Goal: Task Accomplishment & Management: Complete application form

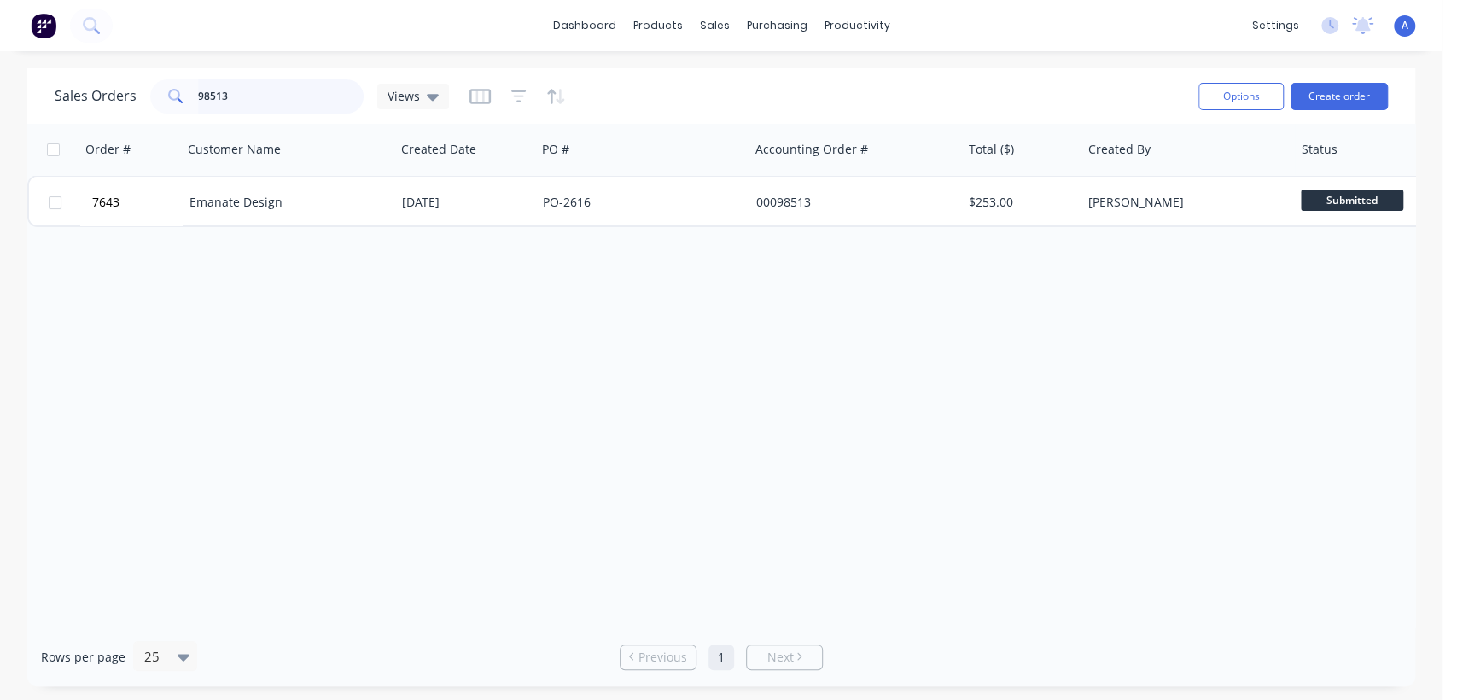
drag, startPoint x: 264, startPoint y: 91, endPoint x: 142, endPoint y: 86, distance: 122.1
click at [142, 86] on div "Sales Orders 98513 Views" at bounding box center [252, 96] width 394 height 34
type input "6525"
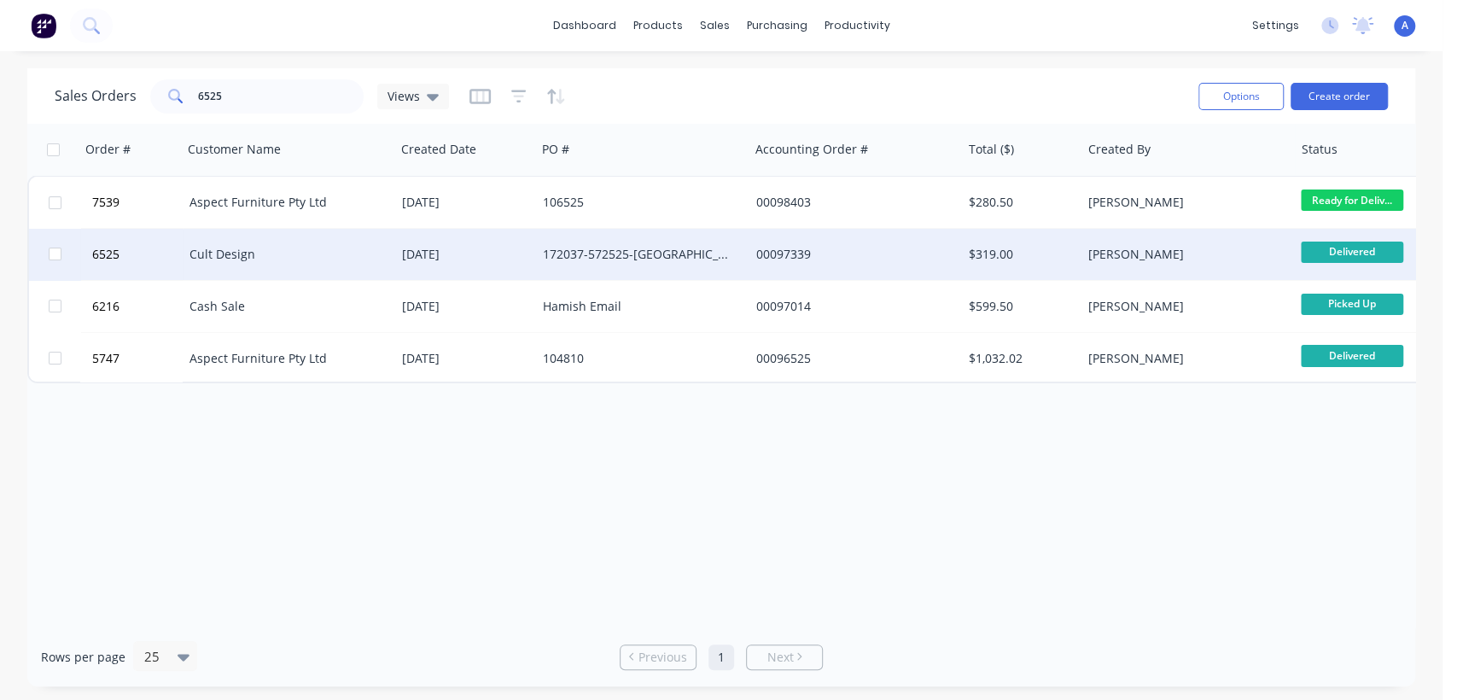
click at [635, 249] on div "172037-572525-[GEOGRAPHIC_DATA]" at bounding box center [637, 254] width 189 height 17
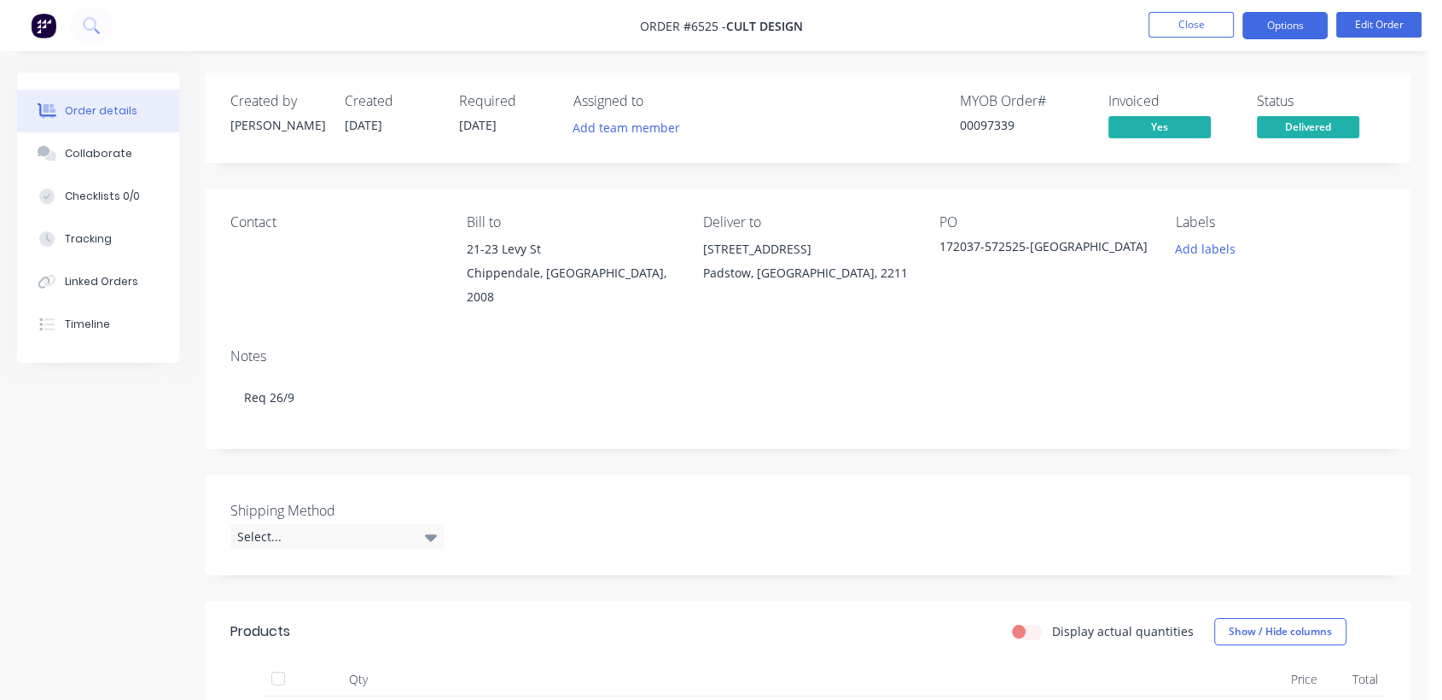
click at [1268, 26] on button "Options" at bounding box center [1284, 25] width 85 height 27
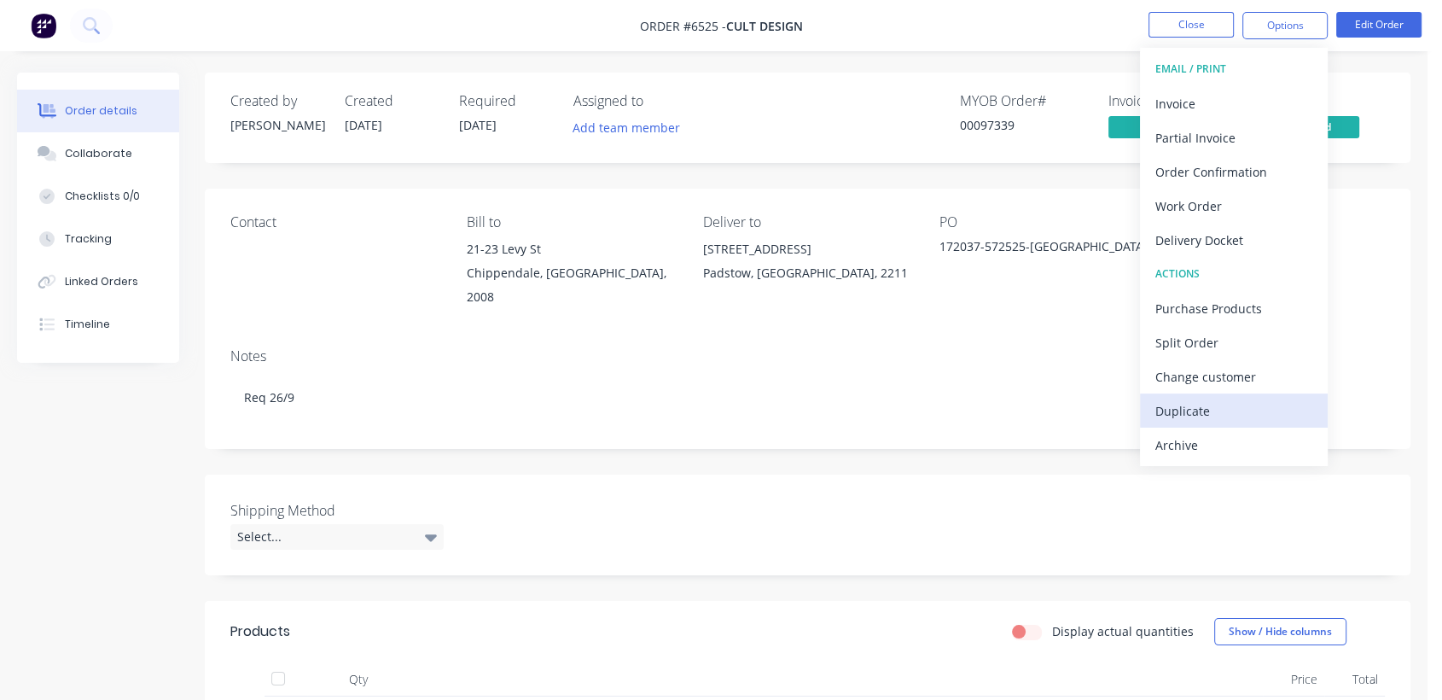
click at [1190, 411] on div "Duplicate" at bounding box center [1233, 411] width 157 height 25
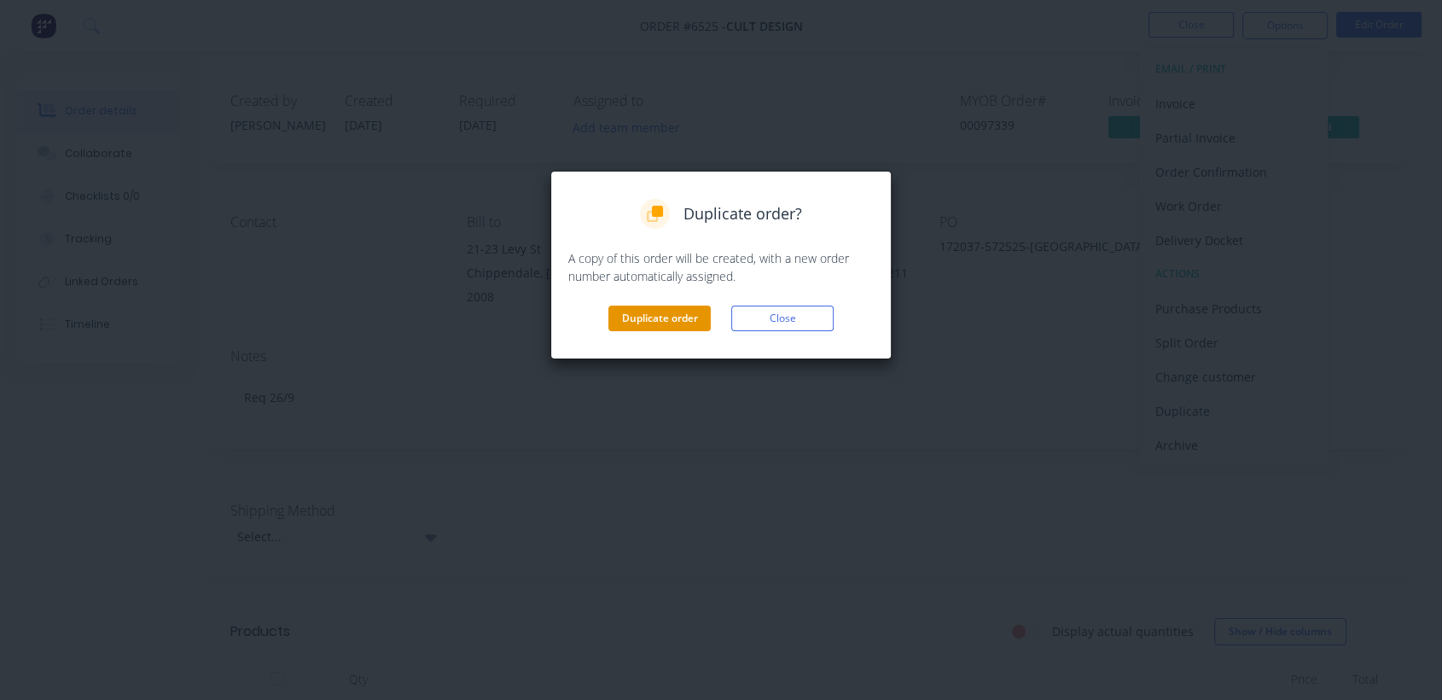
click at [637, 316] on button "Duplicate order" at bounding box center [659, 318] width 102 height 26
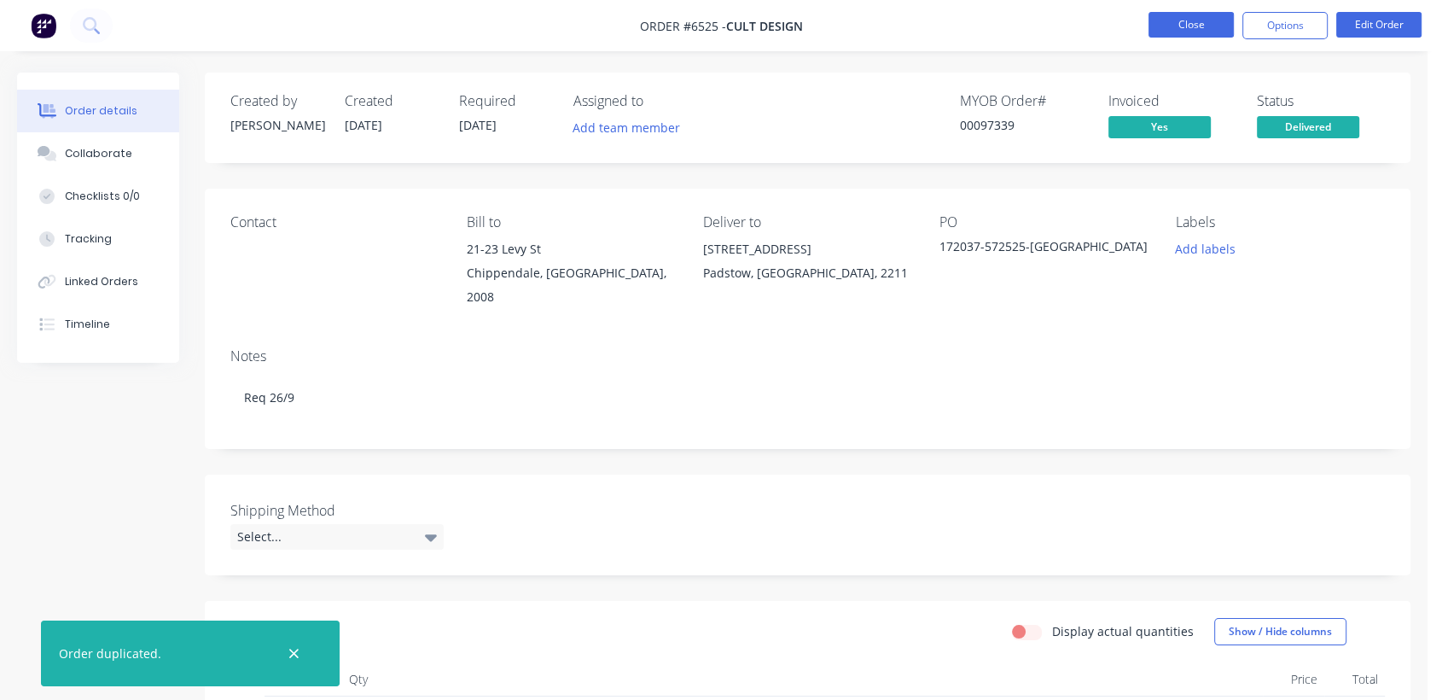
click at [1204, 20] on button "Close" at bounding box center [1191, 25] width 85 height 26
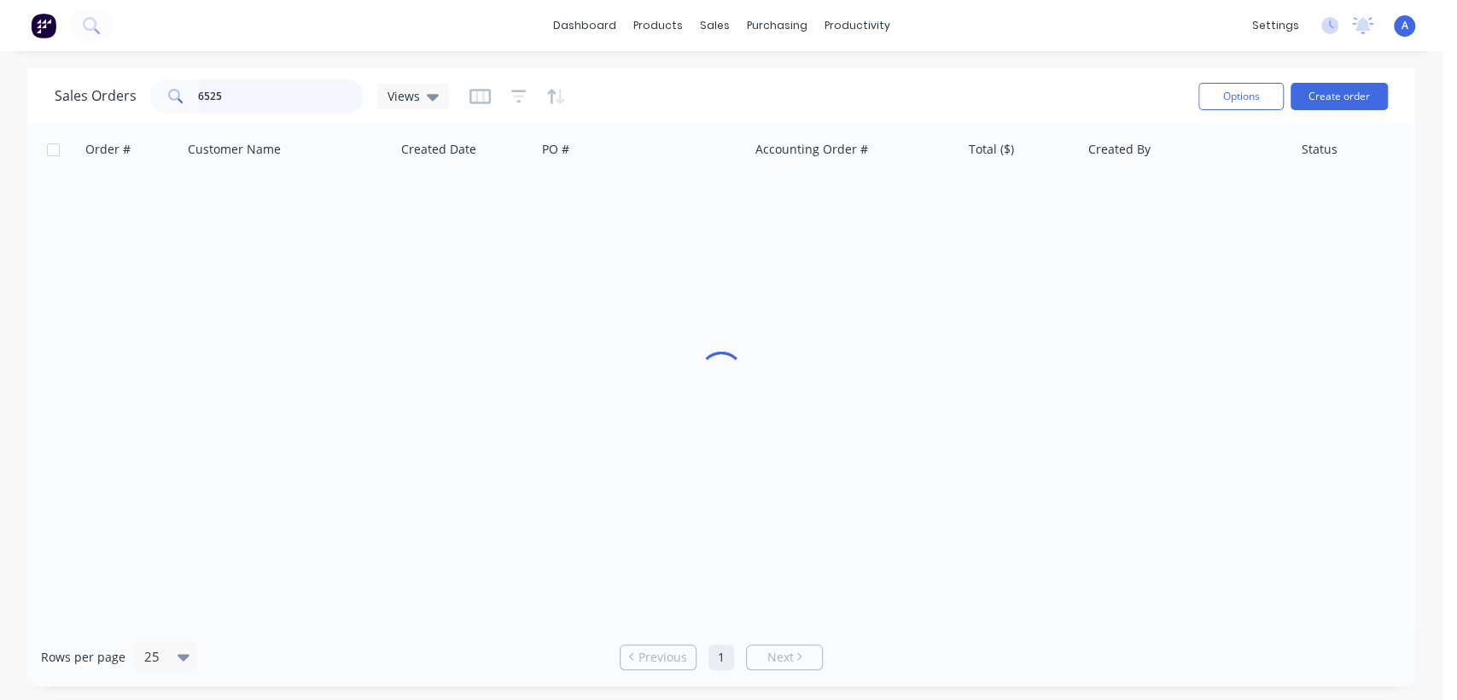
drag, startPoint x: 238, startPoint y: 94, endPoint x: 167, endPoint y: 88, distance: 71.1
click at [167, 88] on div "6525" at bounding box center [256, 96] width 213 height 34
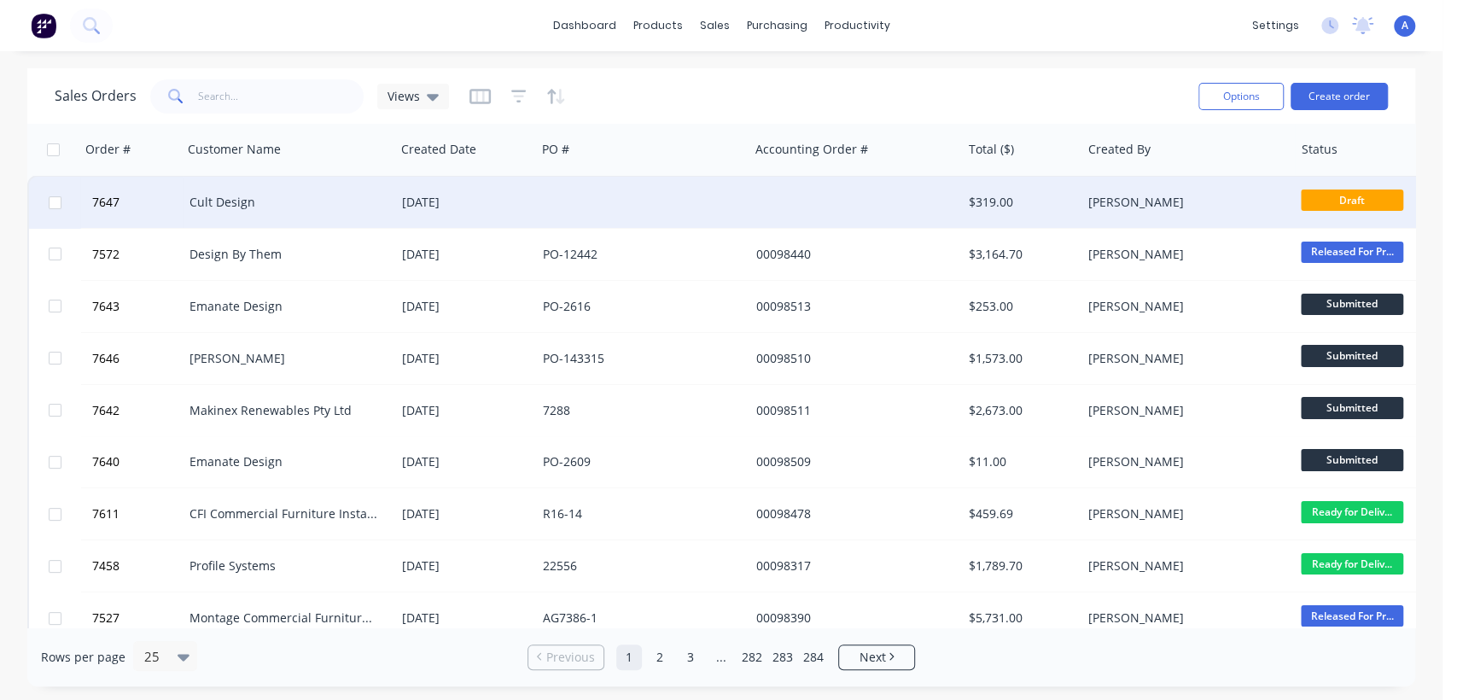
click at [526, 194] on div "[DATE]" at bounding box center [465, 202] width 127 height 17
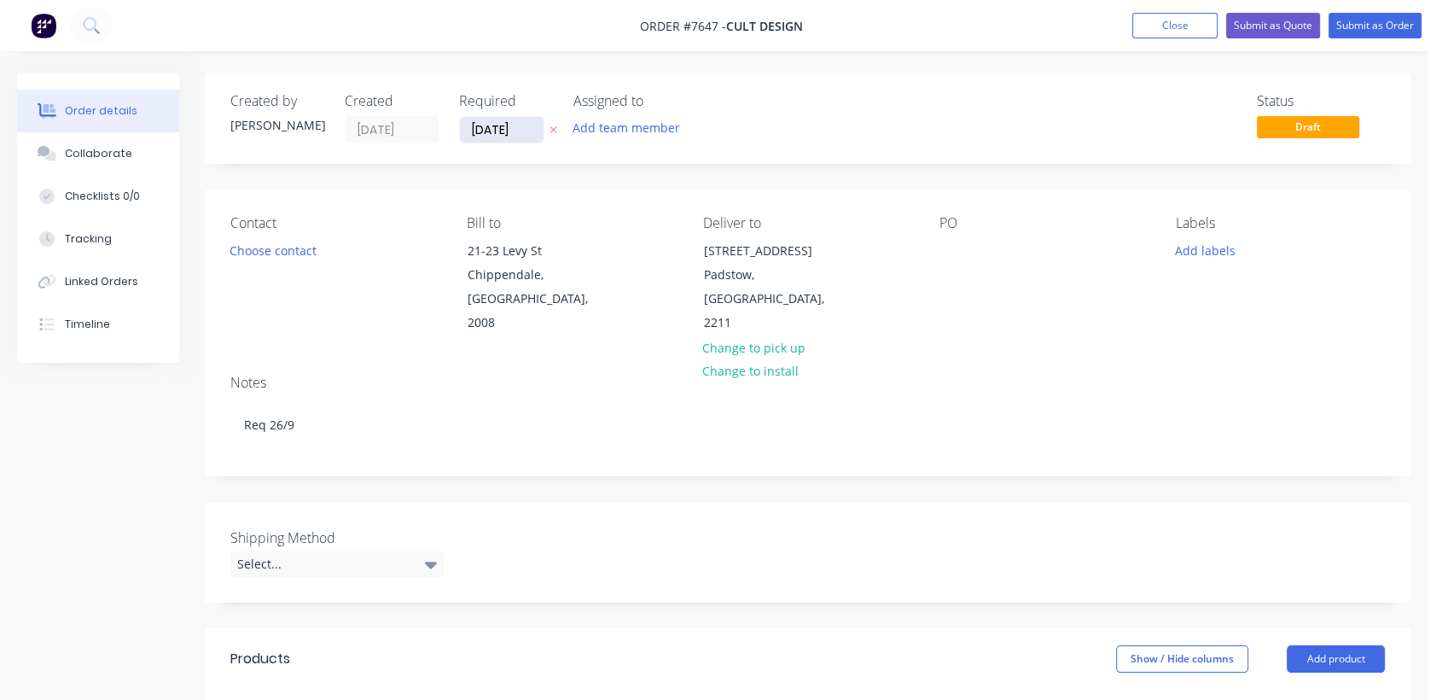
click at [529, 125] on input "[DATE]" at bounding box center [502, 130] width 84 height 26
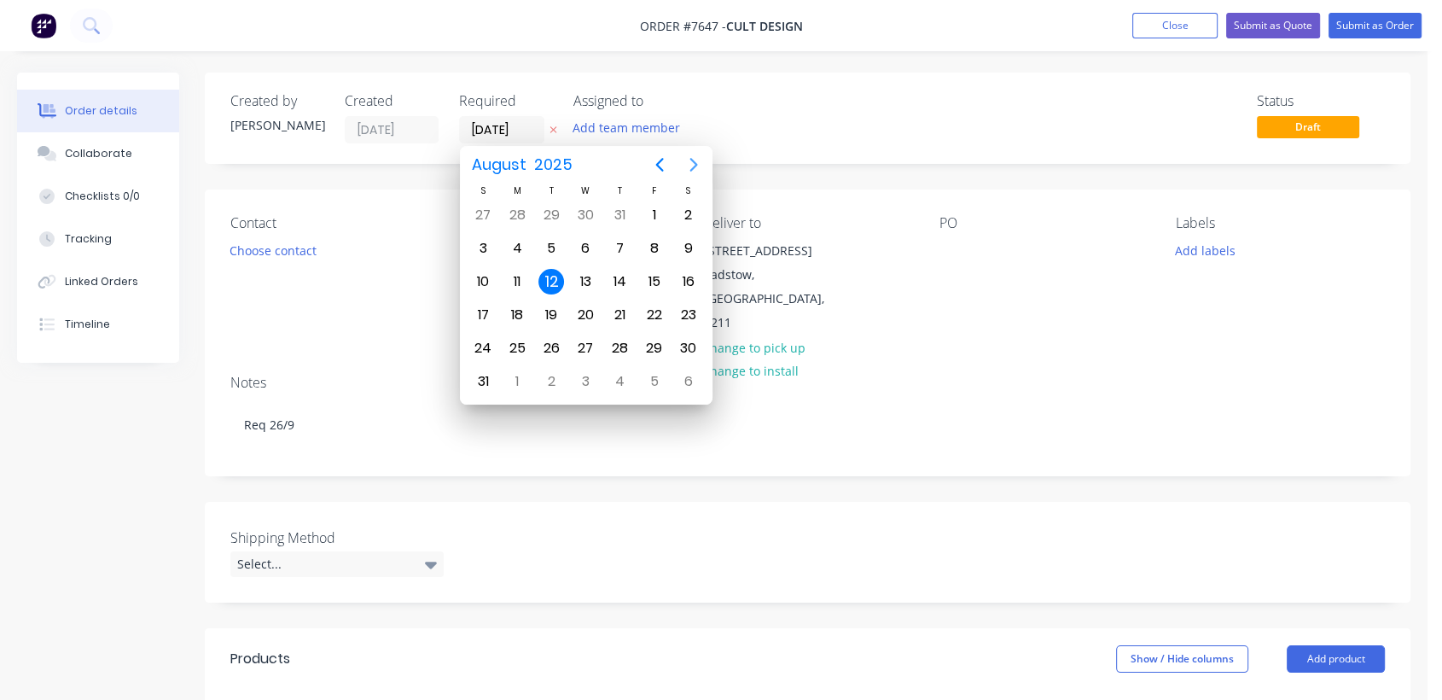
click at [693, 161] on icon "Next page" at bounding box center [693, 165] width 8 height 14
click at [581, 336] on div "31" at bounding box center [586, 348] width 26 height 26
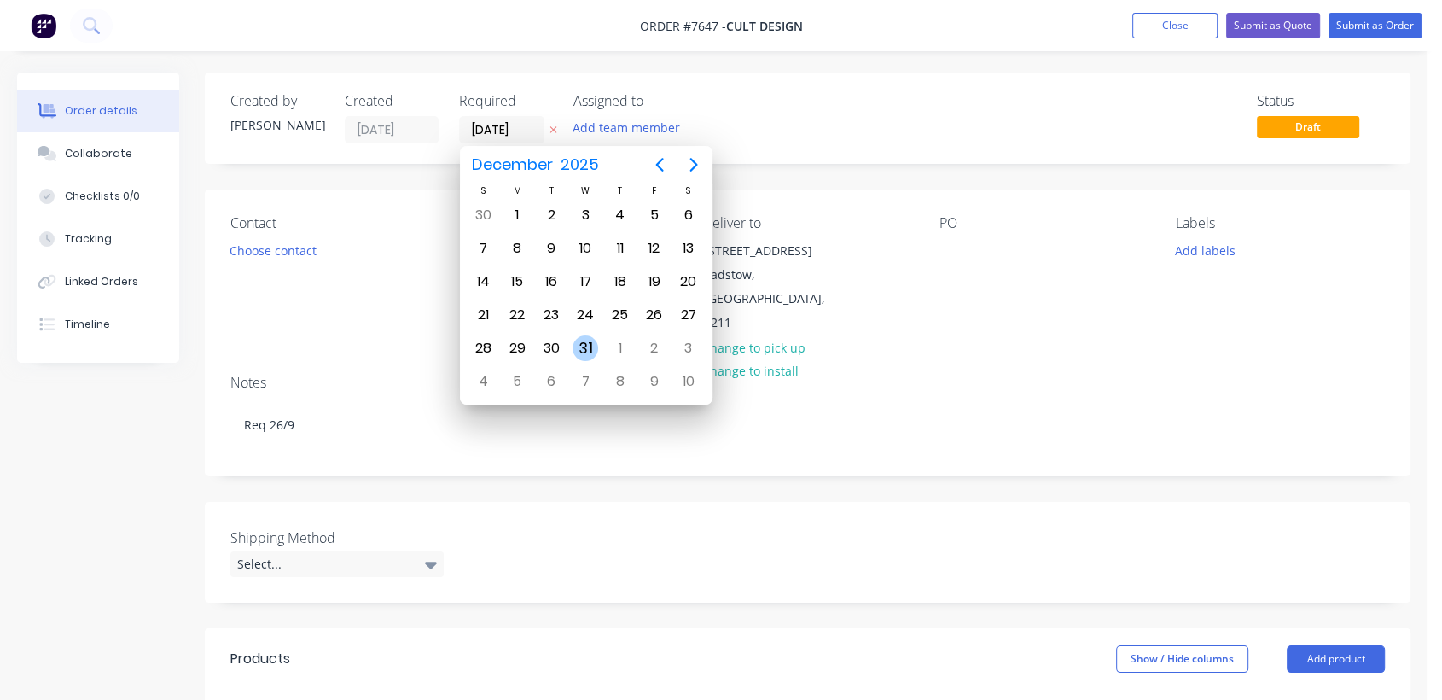
type input "[DATE]"
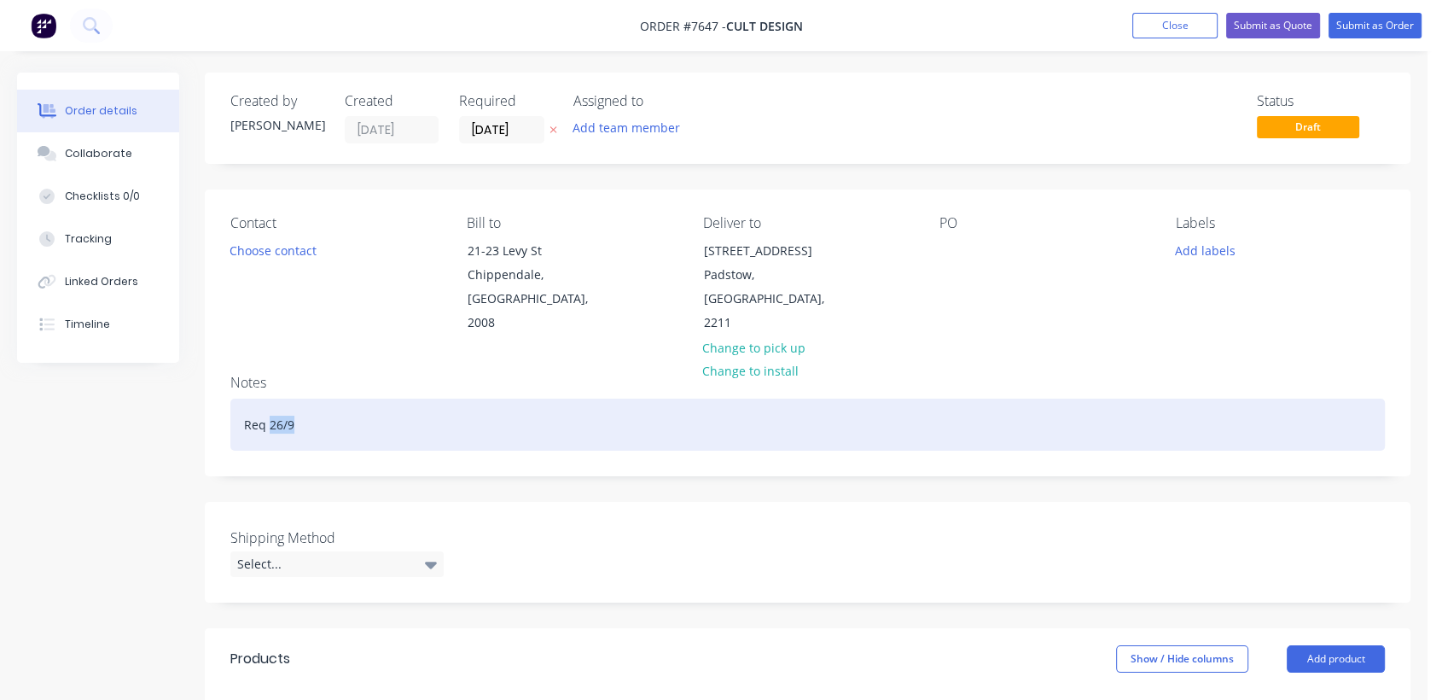
drag, startPoint x: 300, startPoint y: 393, endPoint x: 270, endPoint y: 397, distance: 30.1
click at [270, 399] on div "Req 26/9" at bounding box center [807, 425] width 1155 height 52
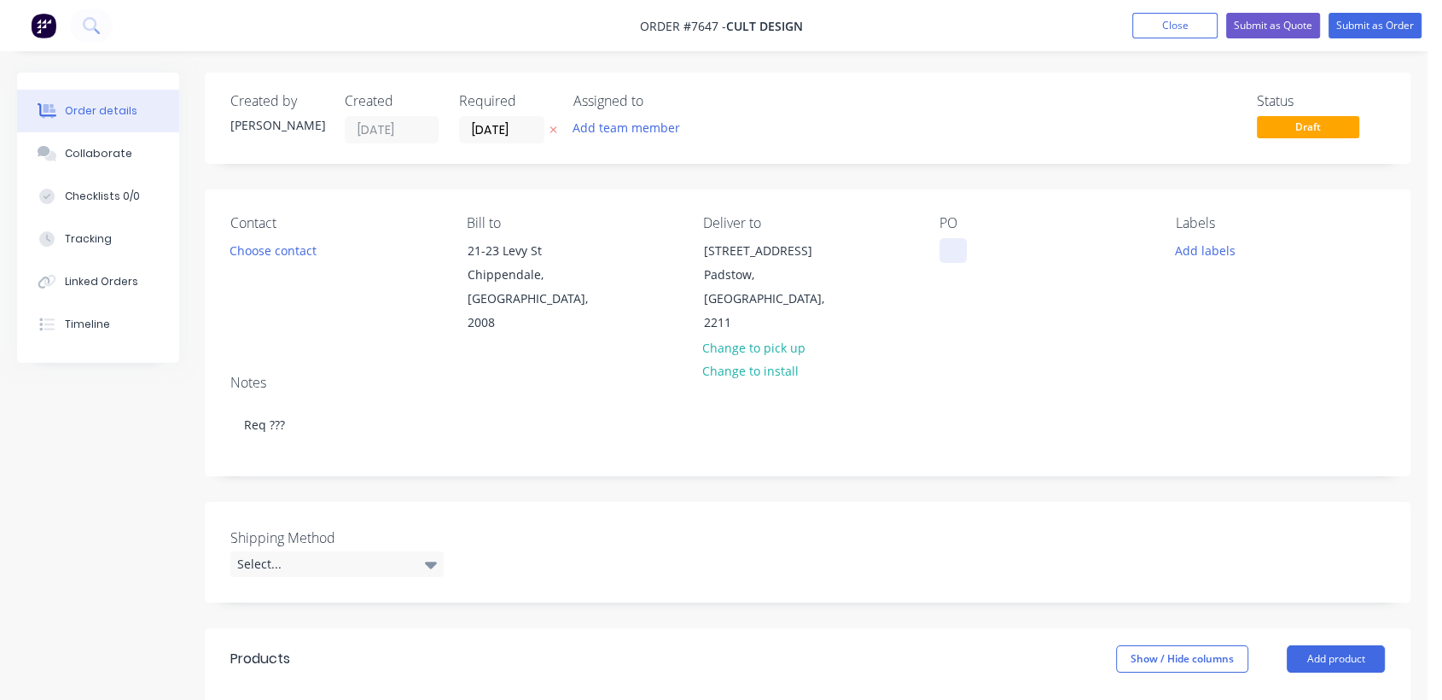
click at [961, 254] on div at bounding box center [953, 250] width 27 height 25
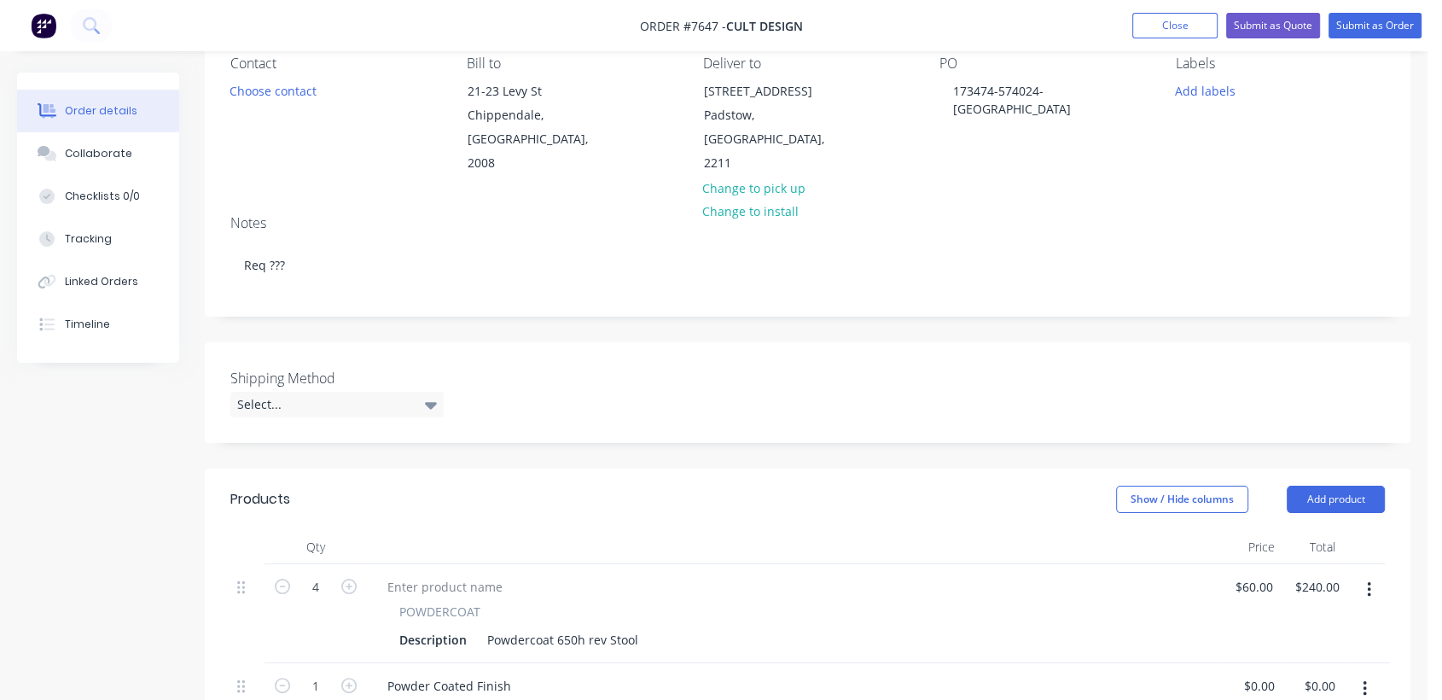
scroll to position [189, 0]
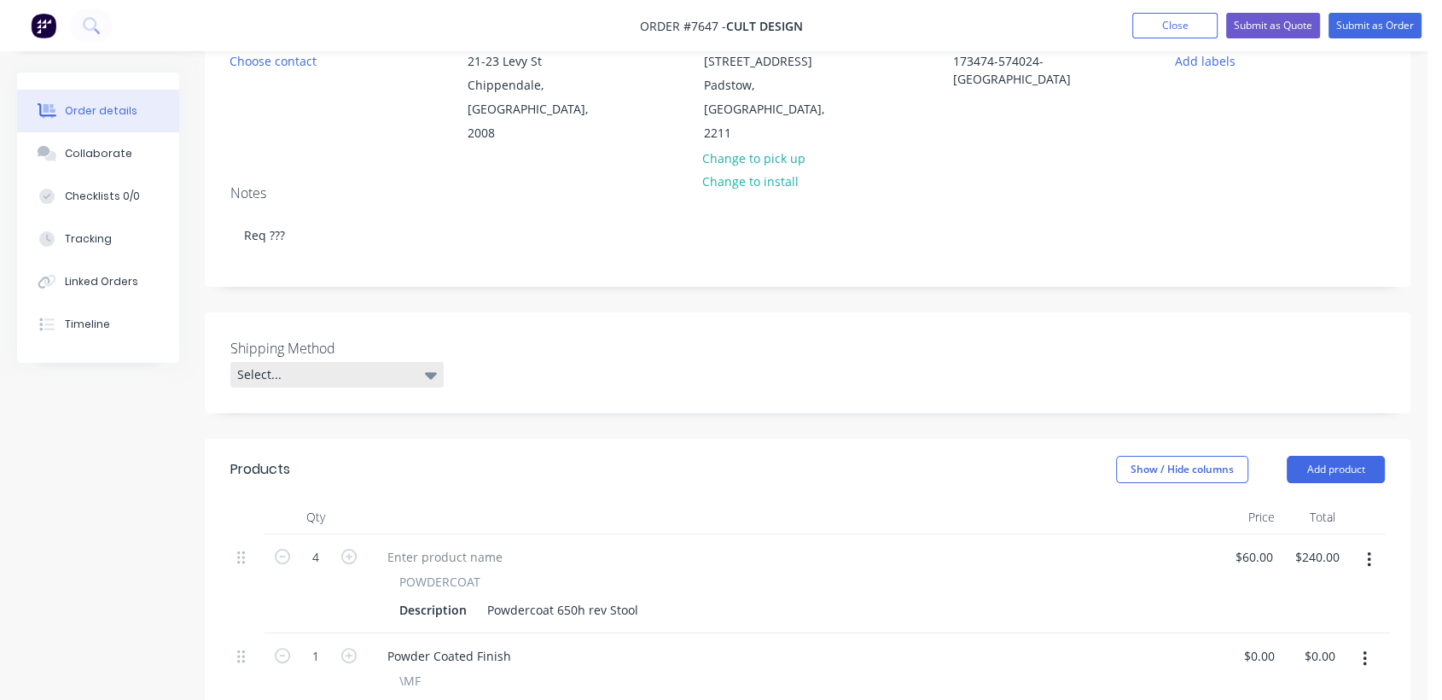
click at [405, 362] on div "Select..." at bounding box center [336, 375] width 213 height 26
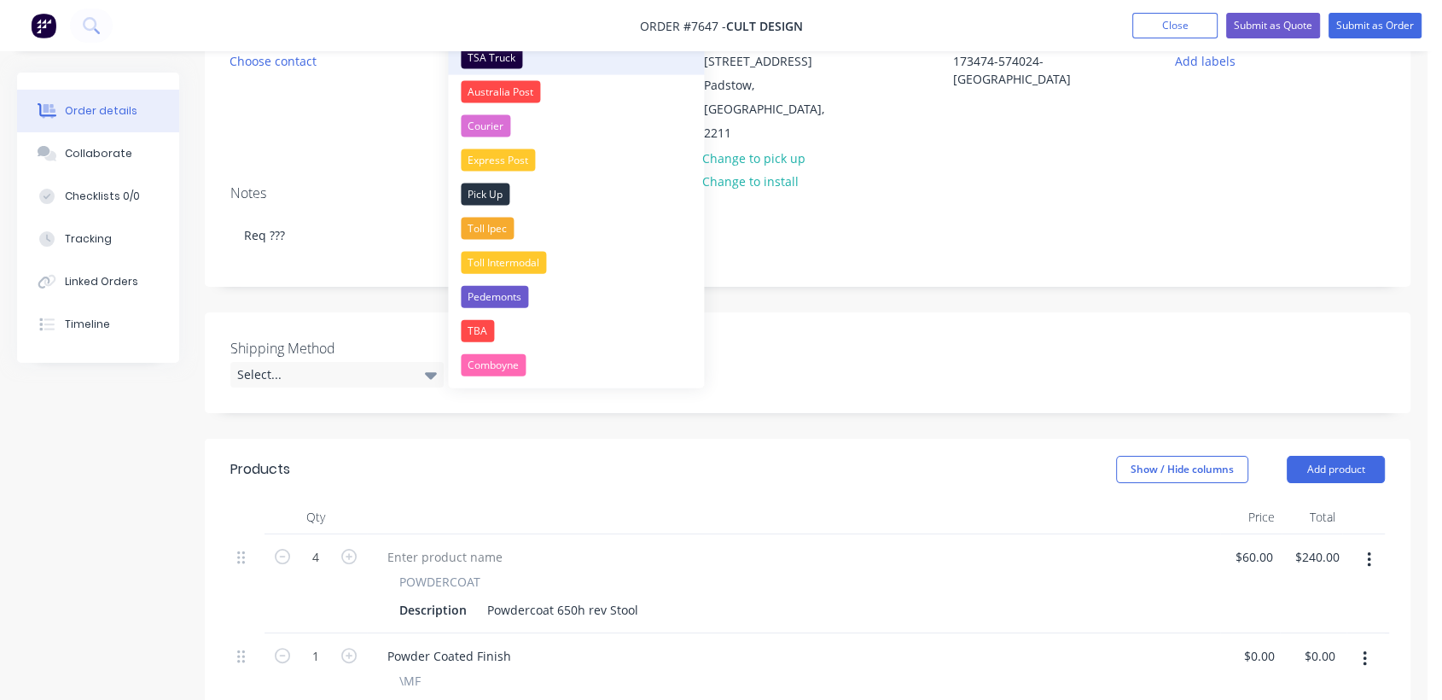
click at [515, 55] on div "TSA Truck" at bounding box center [491, 58] width 61 height 22
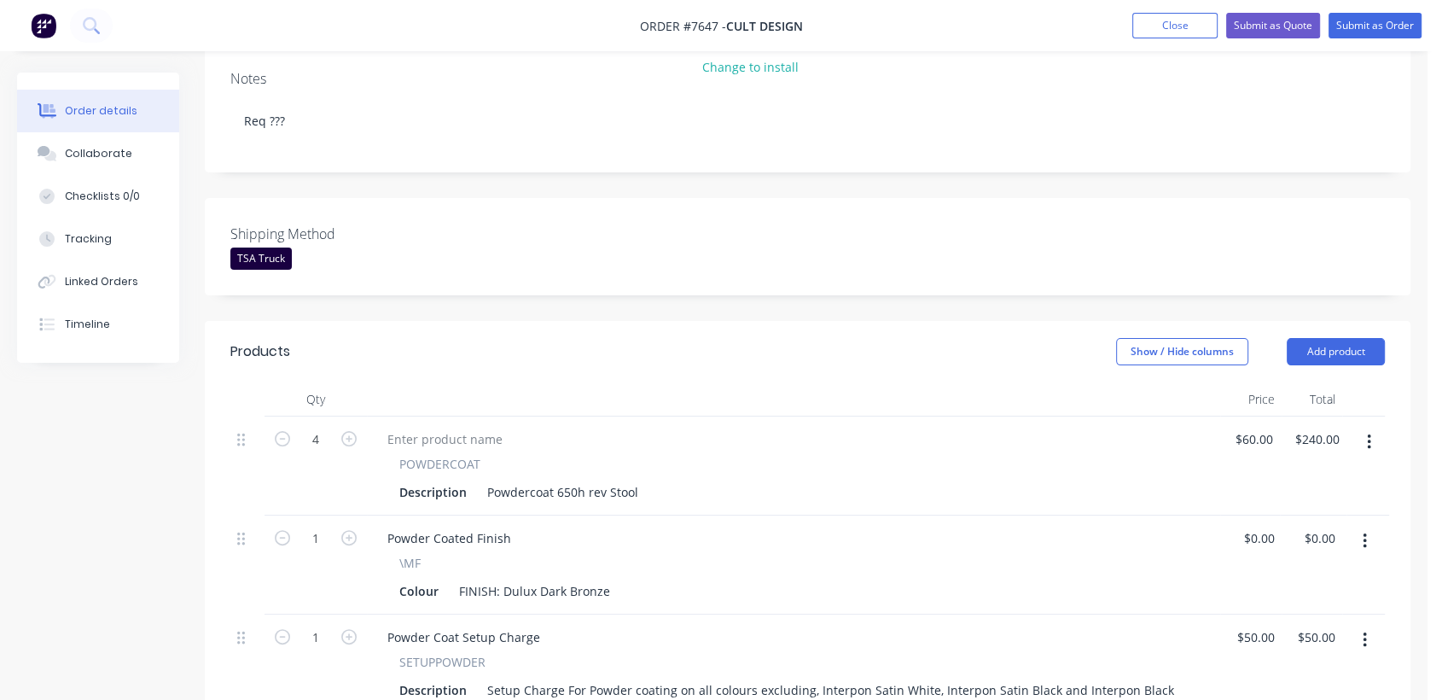
scroll to position [379, 0]
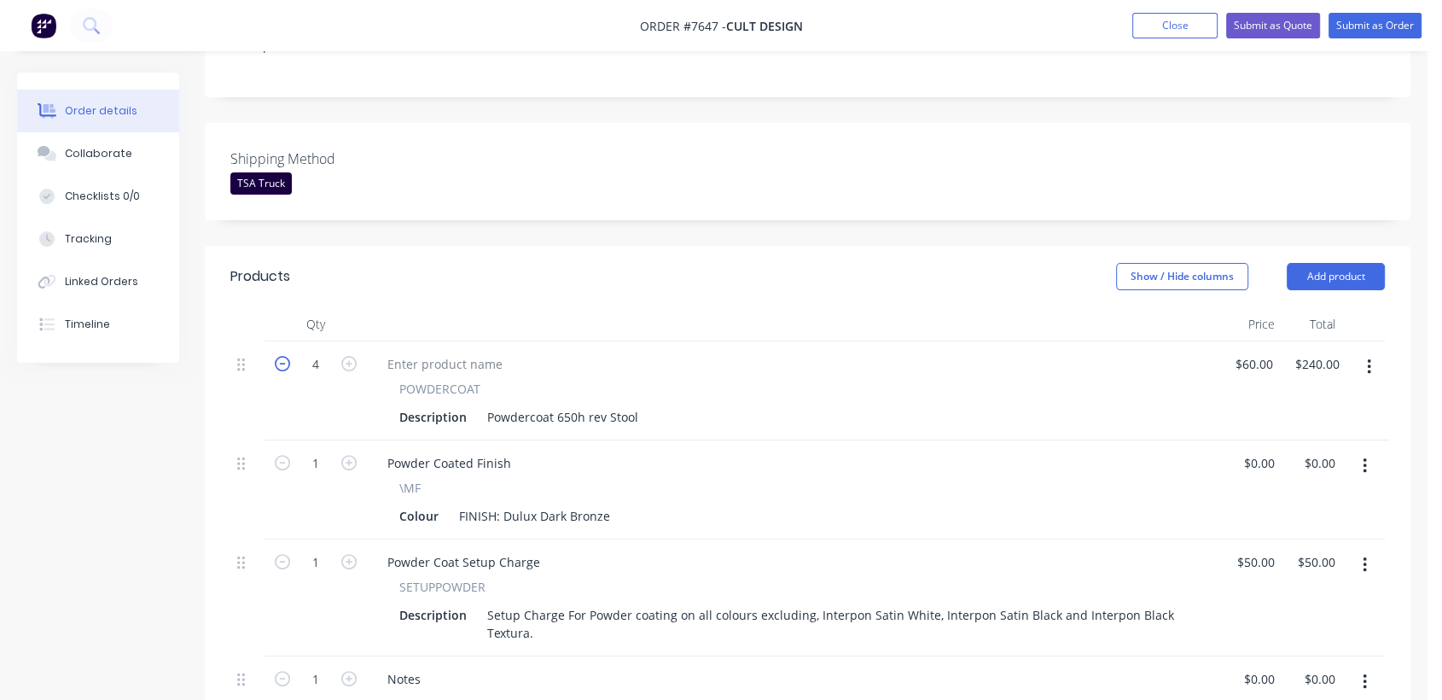
click at [281, 356] on icon "button" at bounding box center [282, 363] width 15 height 15
type input "3"
type input "$180.00"
drag, startPoint x: 608, startPoint y: 485, endPoint x: 538, endPoint y: 488, distance: 69.2
click at [538, 503] on div "FINISH: Dulux Dark Bronze" at bounding box center [534, 515] width 165 height 25
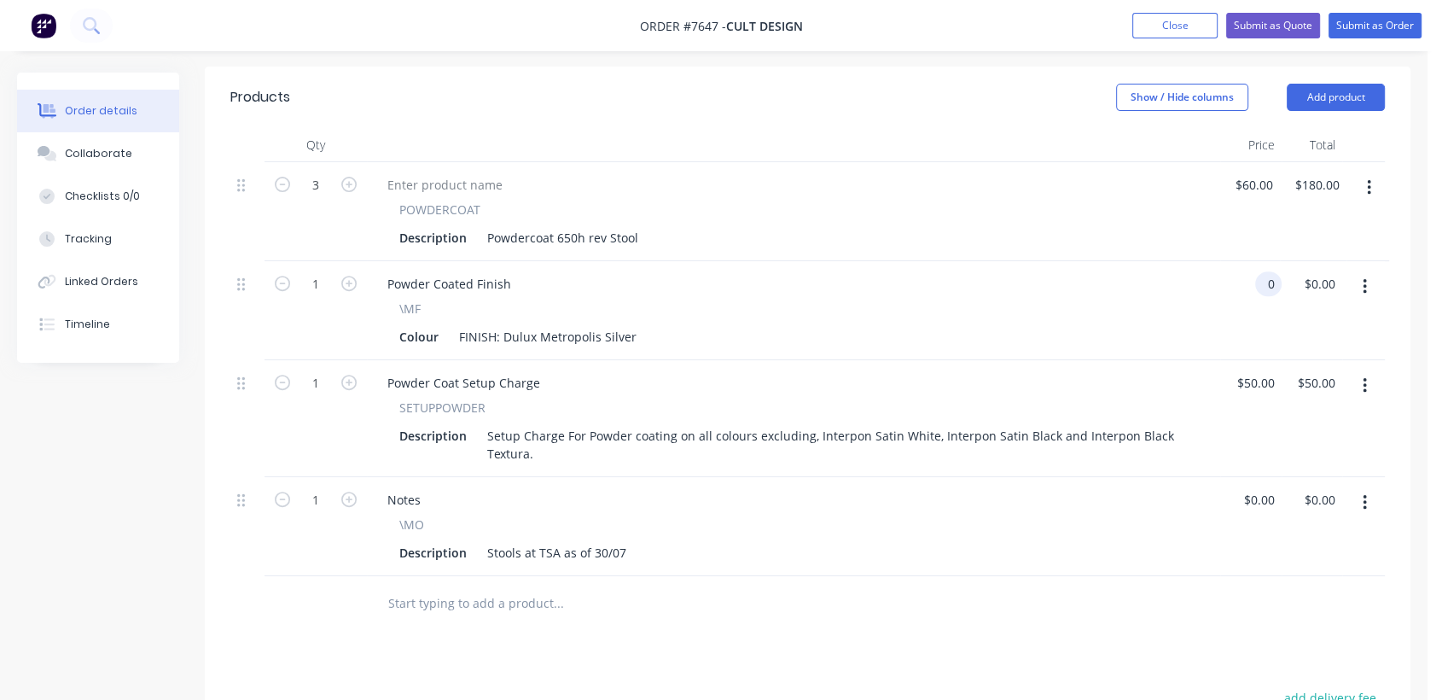
scroll to position [568, 0]
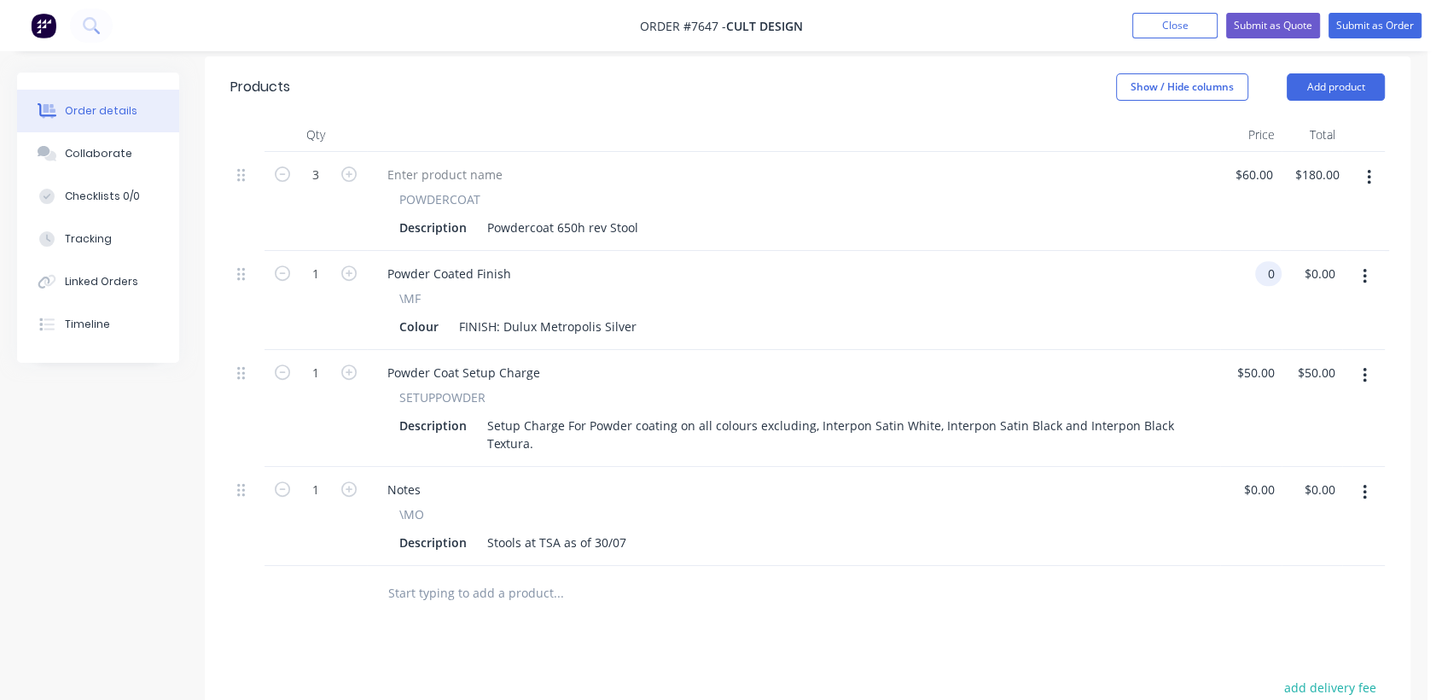
type input "$0.00"
drag, startPoint x: 1364, startPoint y: 472, endPoint x: 1342, endPoint y: 477, distance: 21.9
click at [1364, 485] on icon "button" at bounding box center [1364, 492] width 3 height 15
click at [1259, 622] on button "Delete" at bounding box center [1304, 639] width 162 height 34
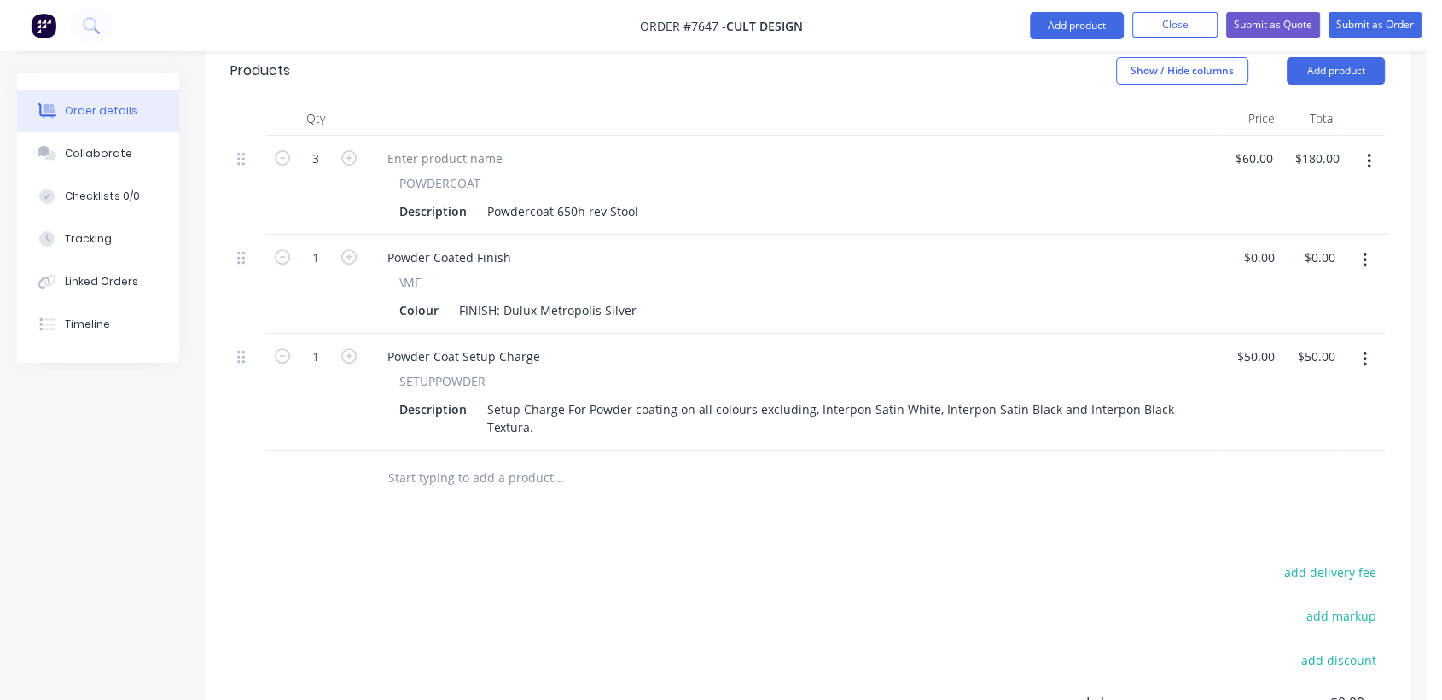
scroll to position [289, 0]
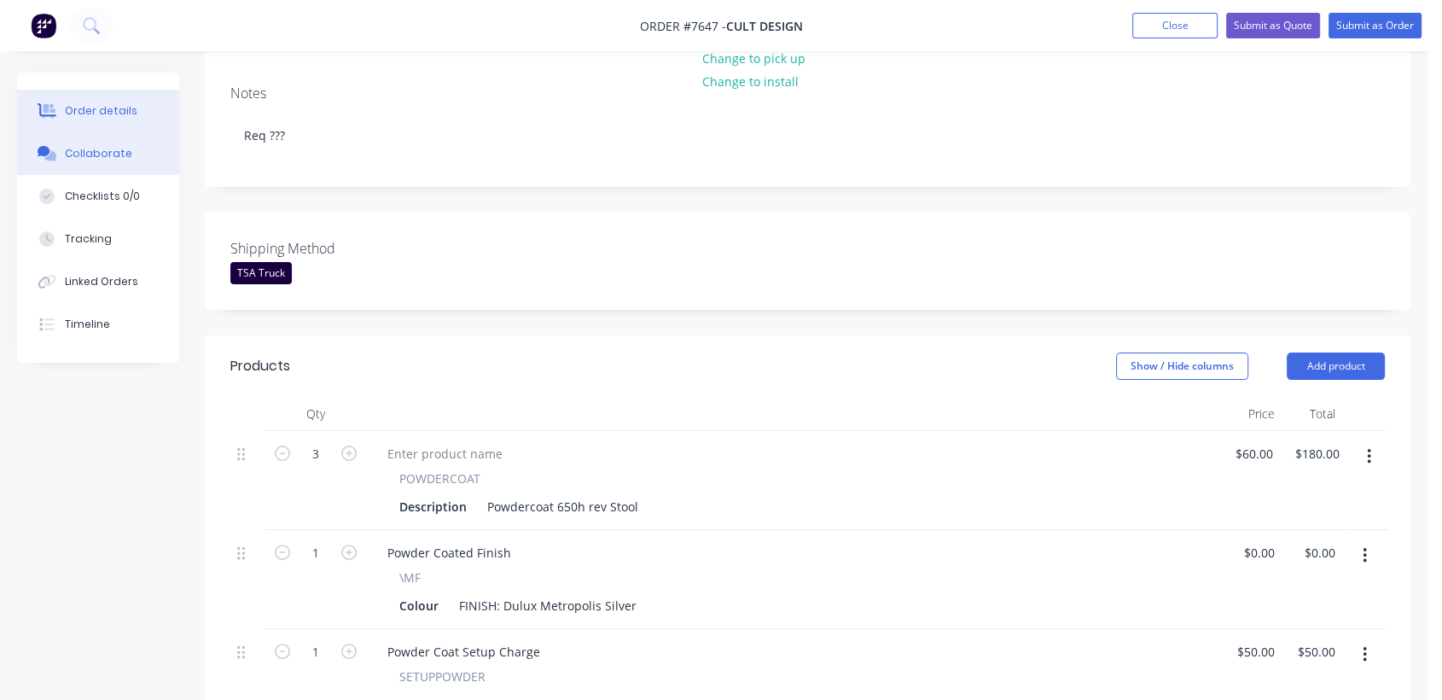
click at [99, 151] on div "Collaborate" at bounding box center [98, 153] width 67 height 15
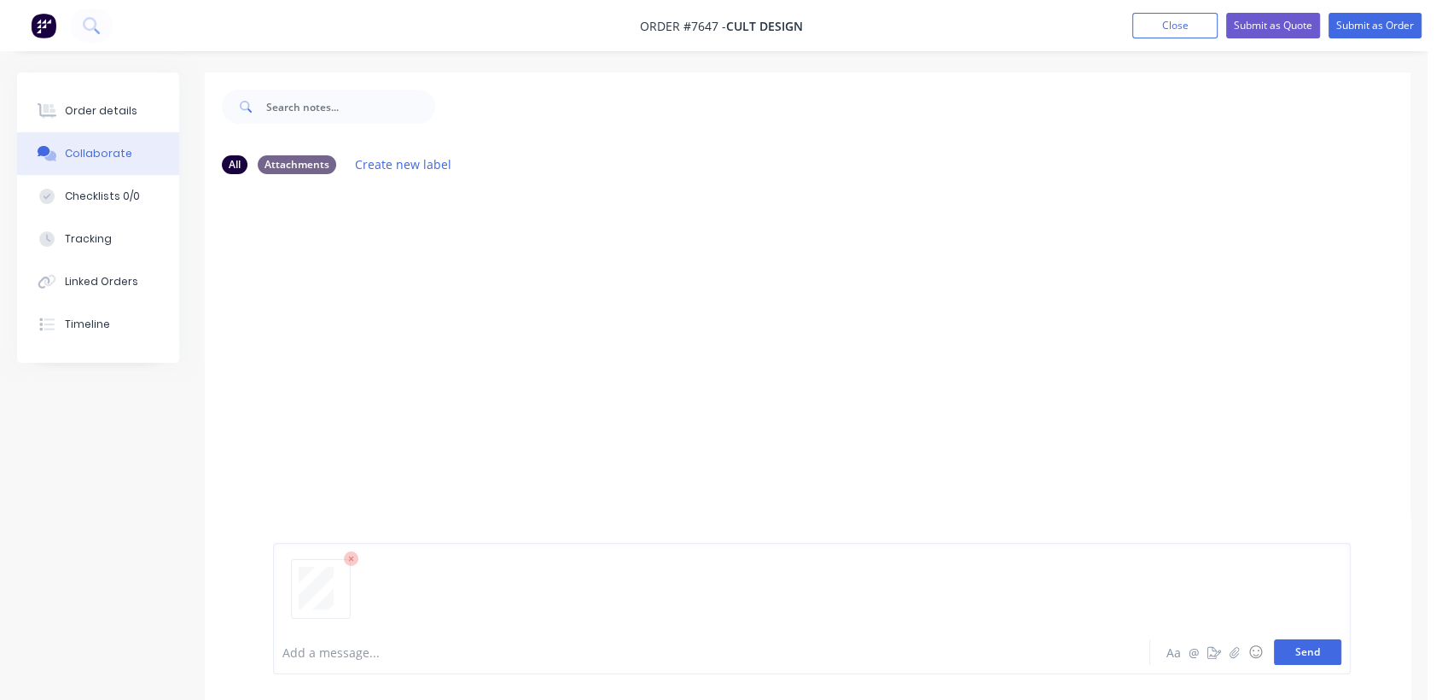
click at [1311, 646] on button "Send" at bounding box center [1307, 652] width 67 height 26
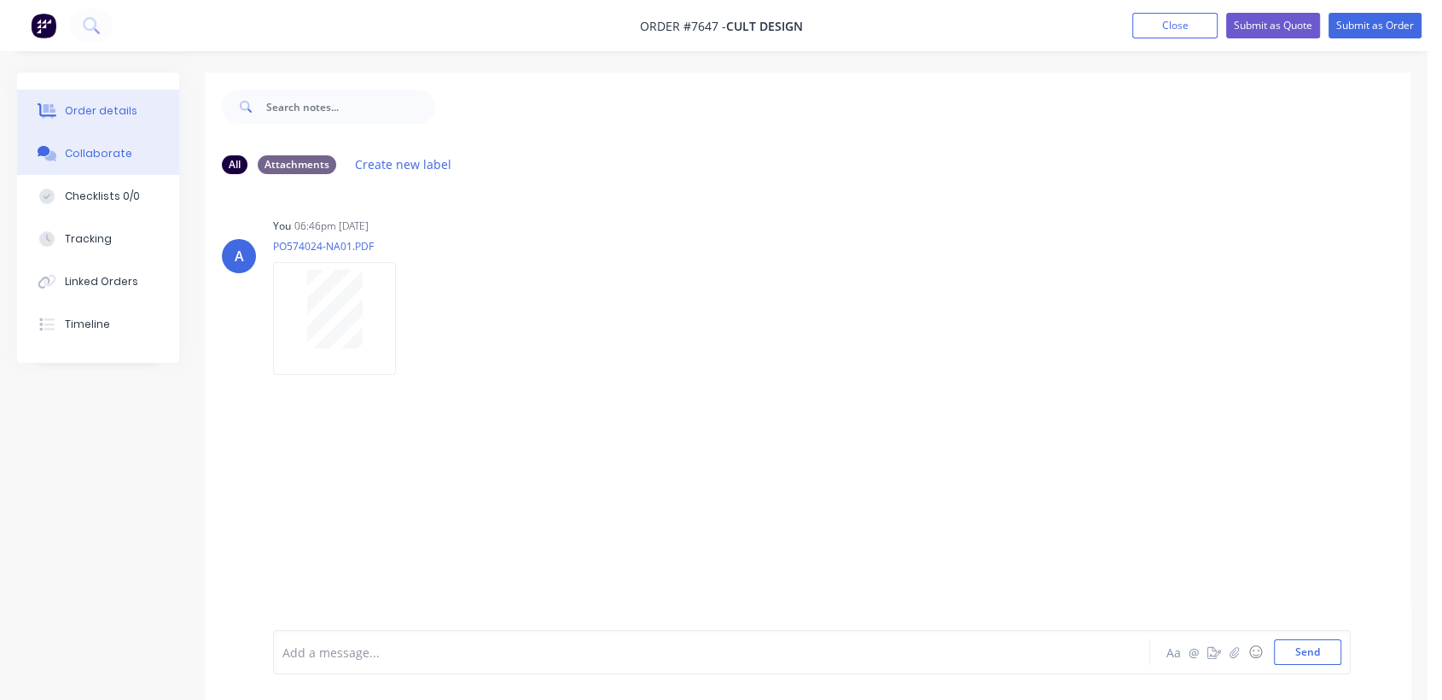
click at [102, 107] on div "Order details" at bounding box center [101, 110] width 73 height 15
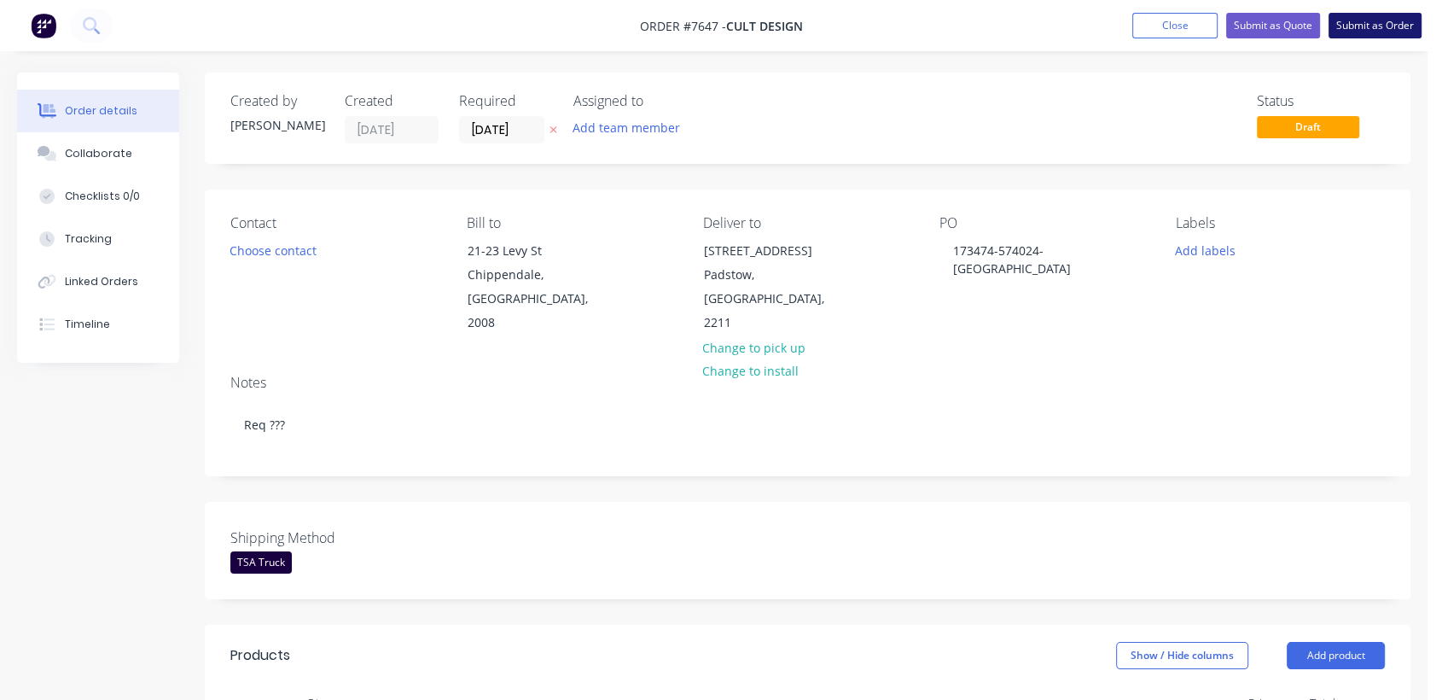
click at [1370, 30] on button "Submit as Order" at bounding box center [1375, 26] width 93 height 26
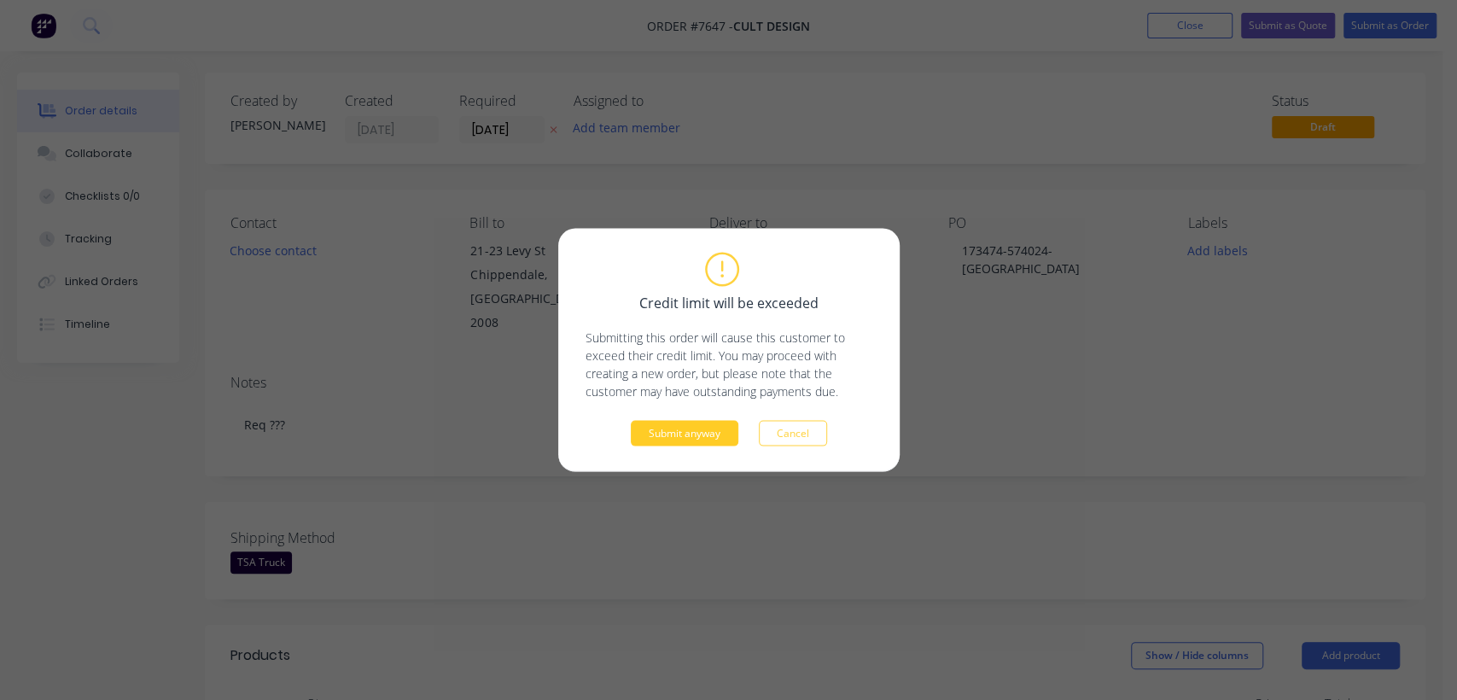
click at [701, 433] on button "Submit anyway" at bounding box center [685, 434] width 108 height 26
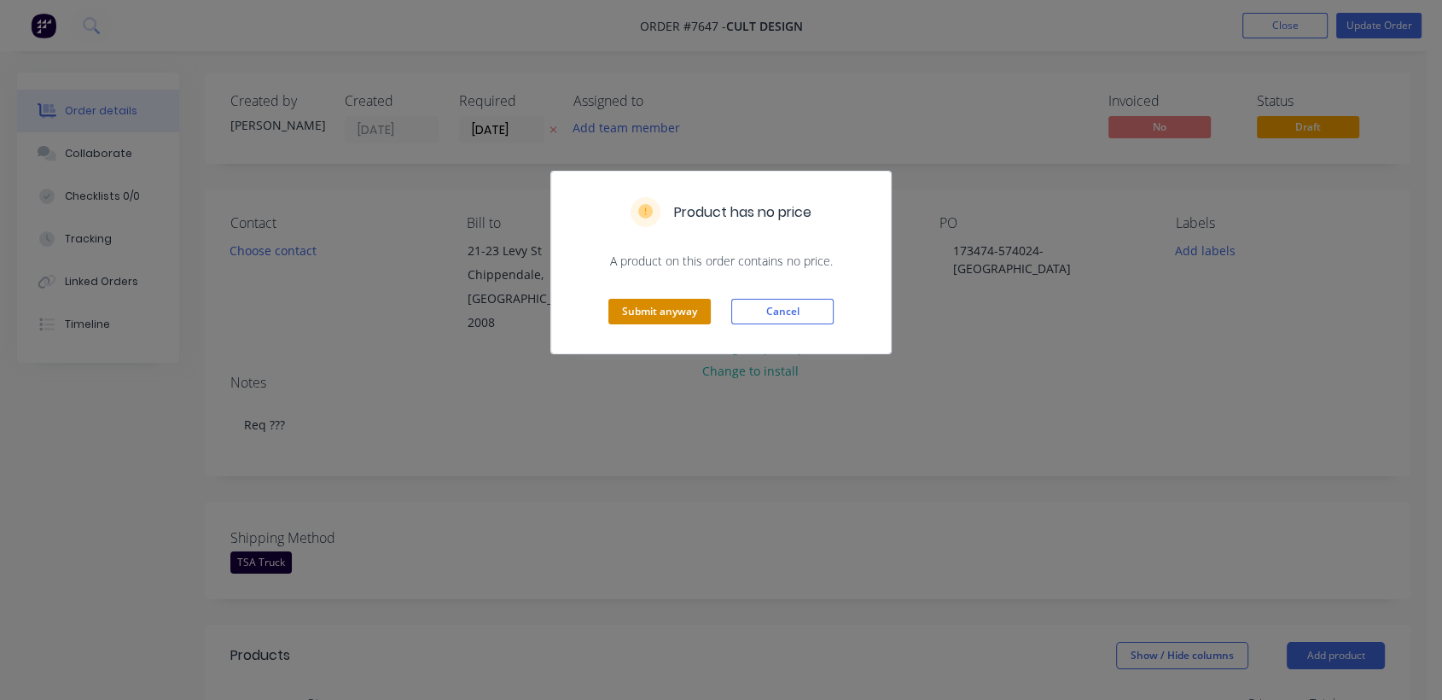
click at [649, 305] on button "Submit anyway" at bounding box center [659, 312] width 102 height 26
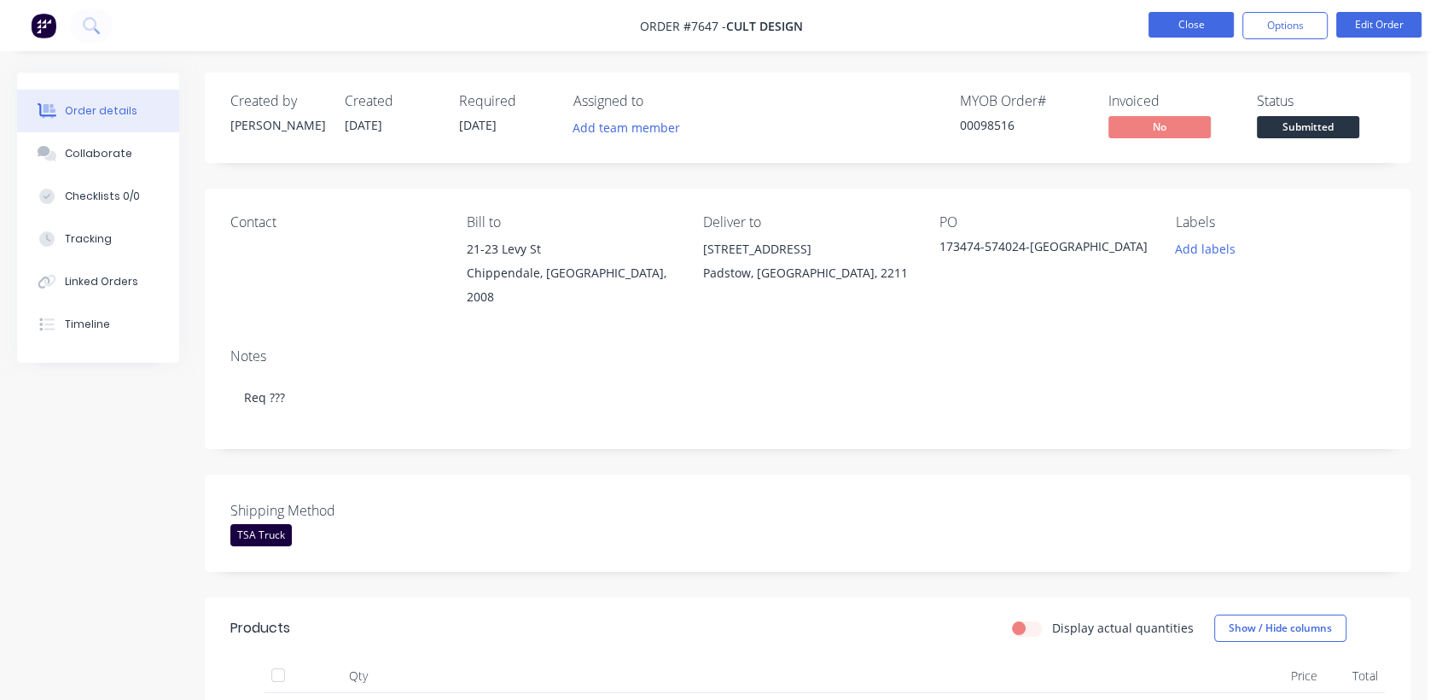
click at [1168, 35] on button "Close" at bounding box center [1191, 25] width 85 height 26
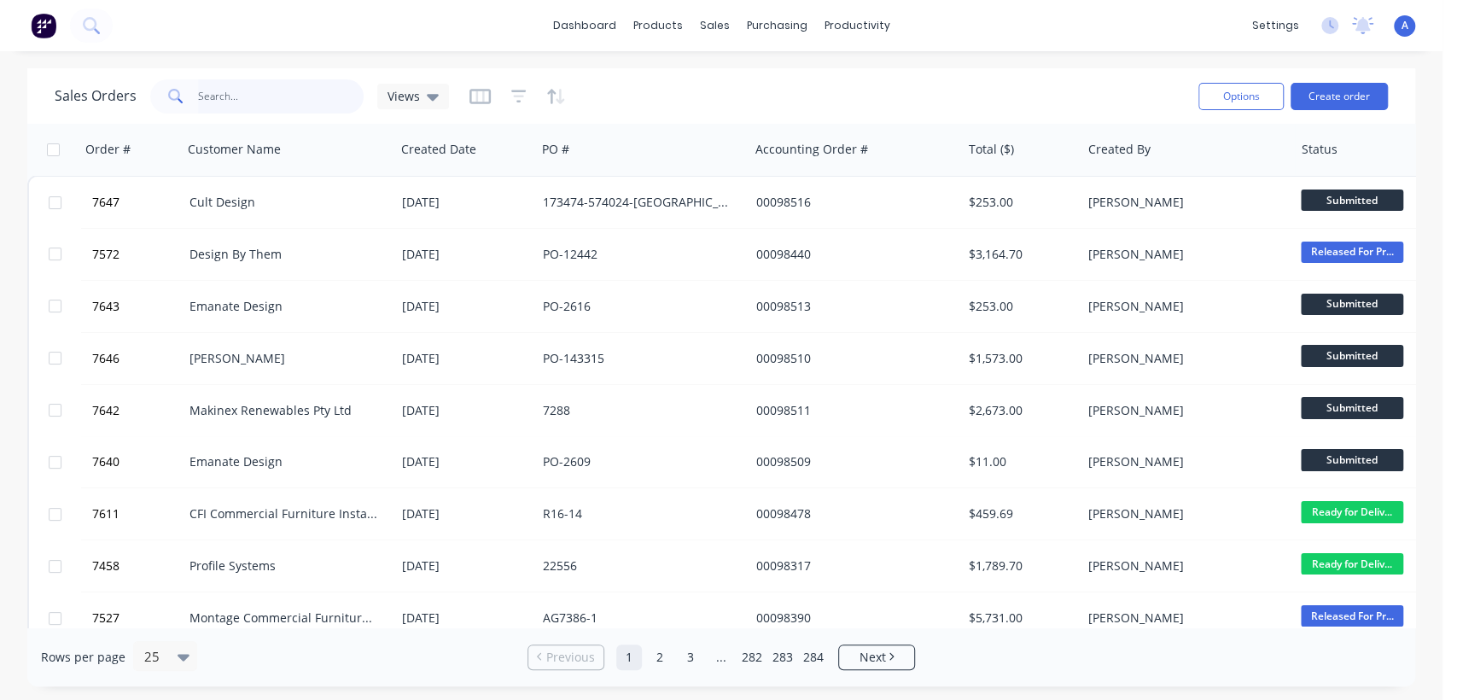
click at [298, 90] on input "text" at bounding box center [281, 96] width 166 height 34
type input "98275"
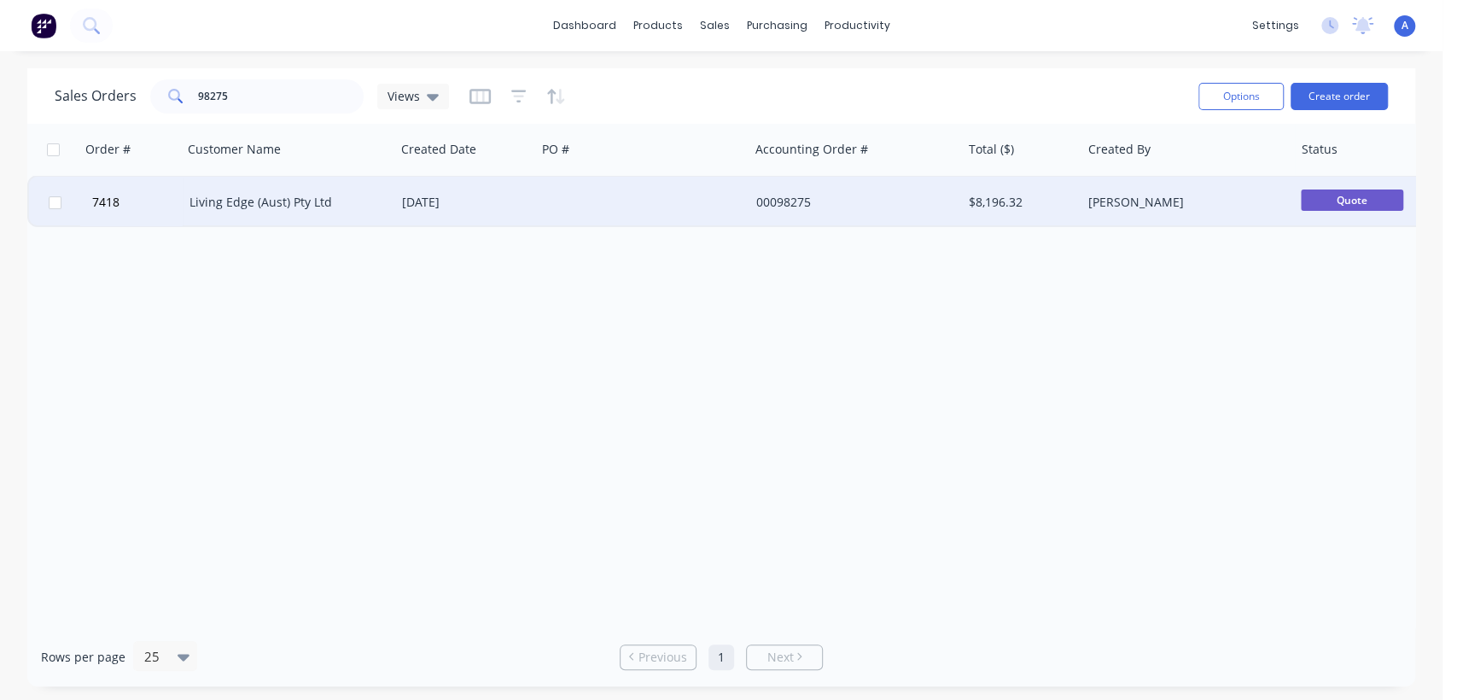
click at [652, 200] on div at bounding box center [642, 202] width 212 height 51
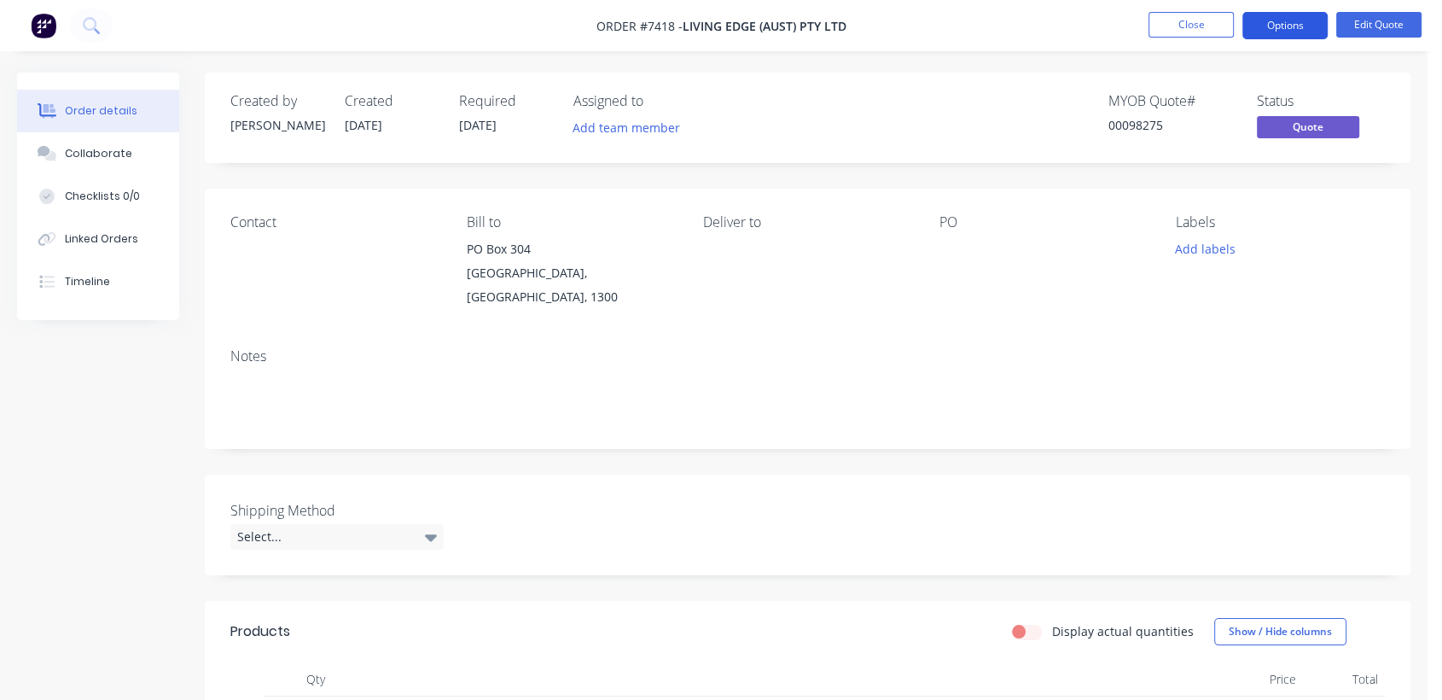
click at [1297, 20] on button "Options" at bounding box center [1284, 25] width 85 height 27
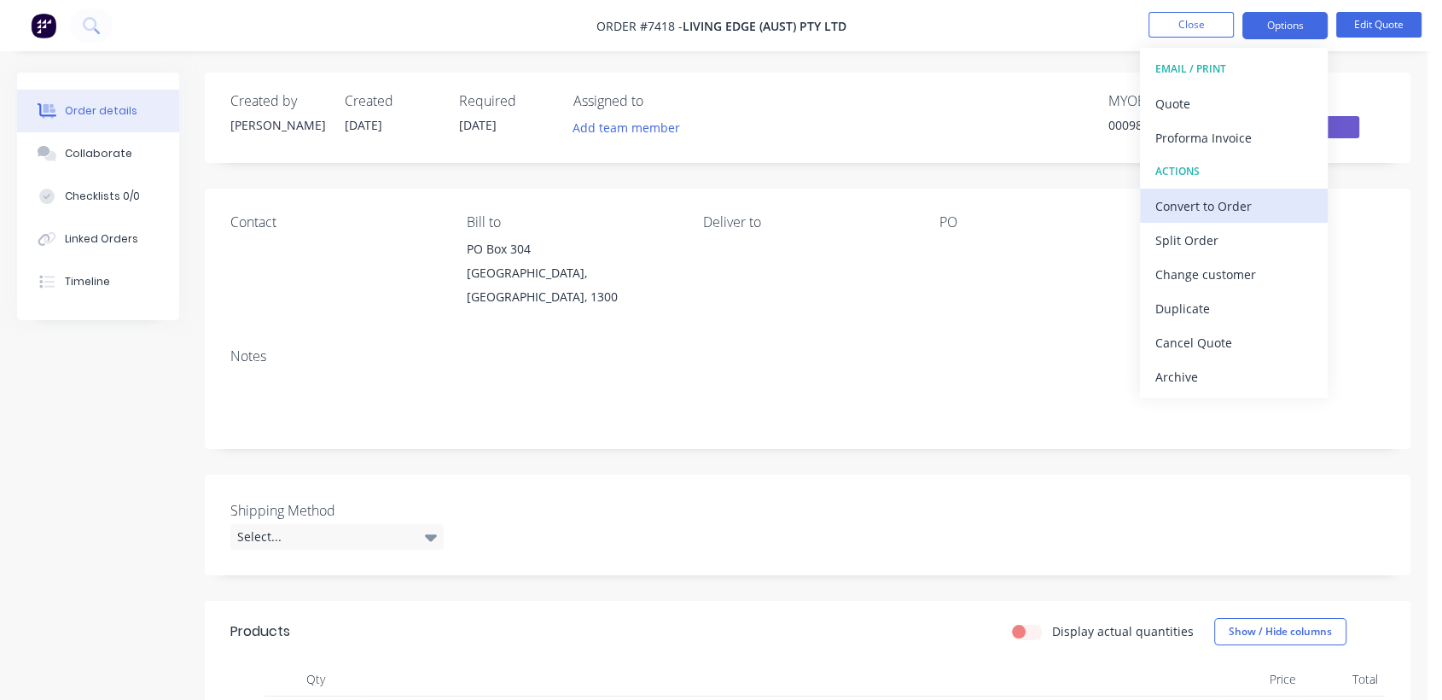
click at [1202, 200] on div "Convert to Order" at bounding box center [1233, 206] width 157 height 25
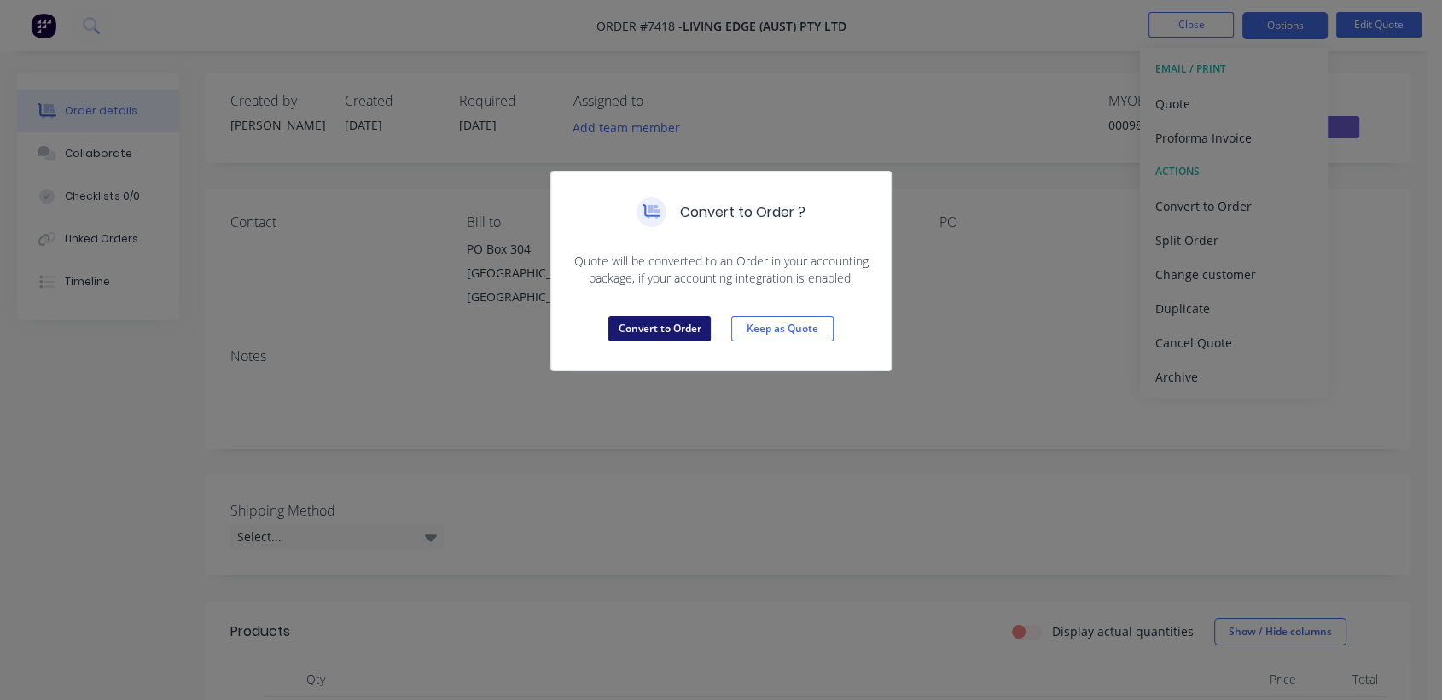
click at [657, 329] on button "Convert to Order" at bounding box center [659, 329] width 102 height 26
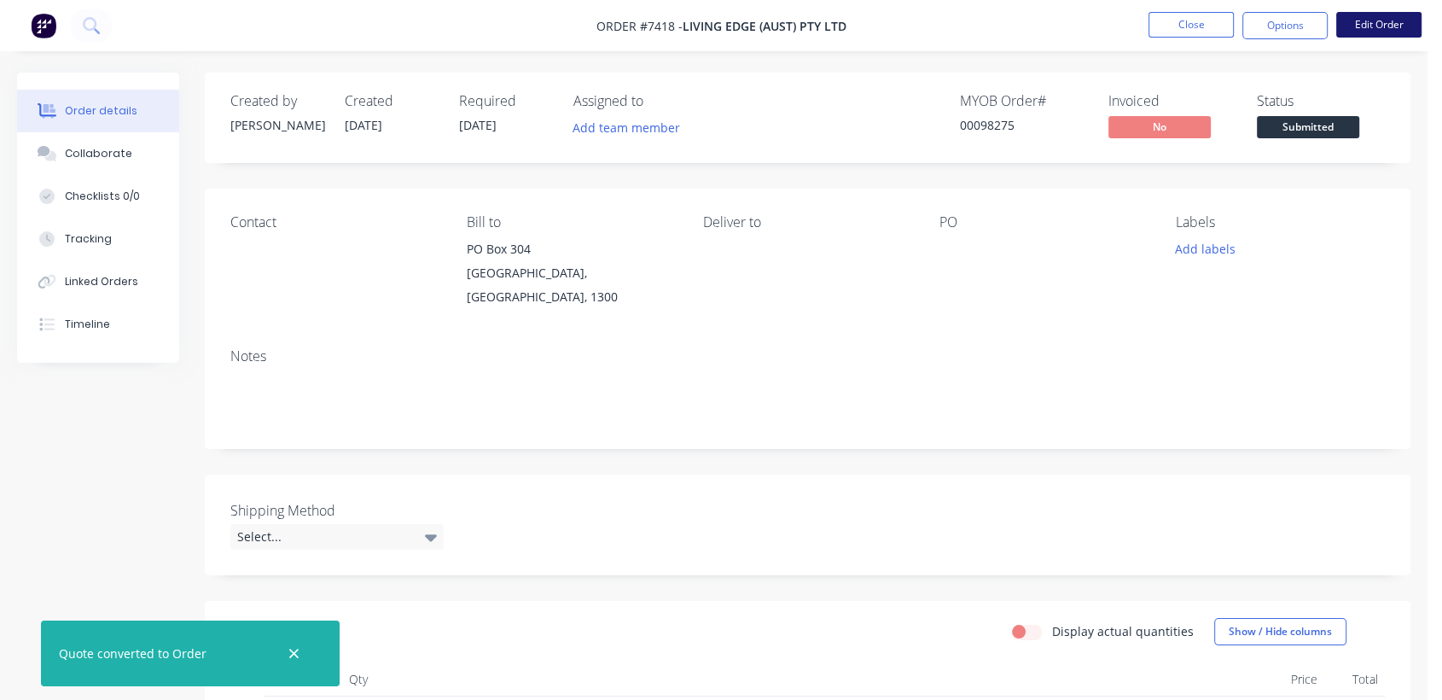
click at [1368, 19] on button "Edit Order" at bounding box center [1378, 25] width 85 height 26
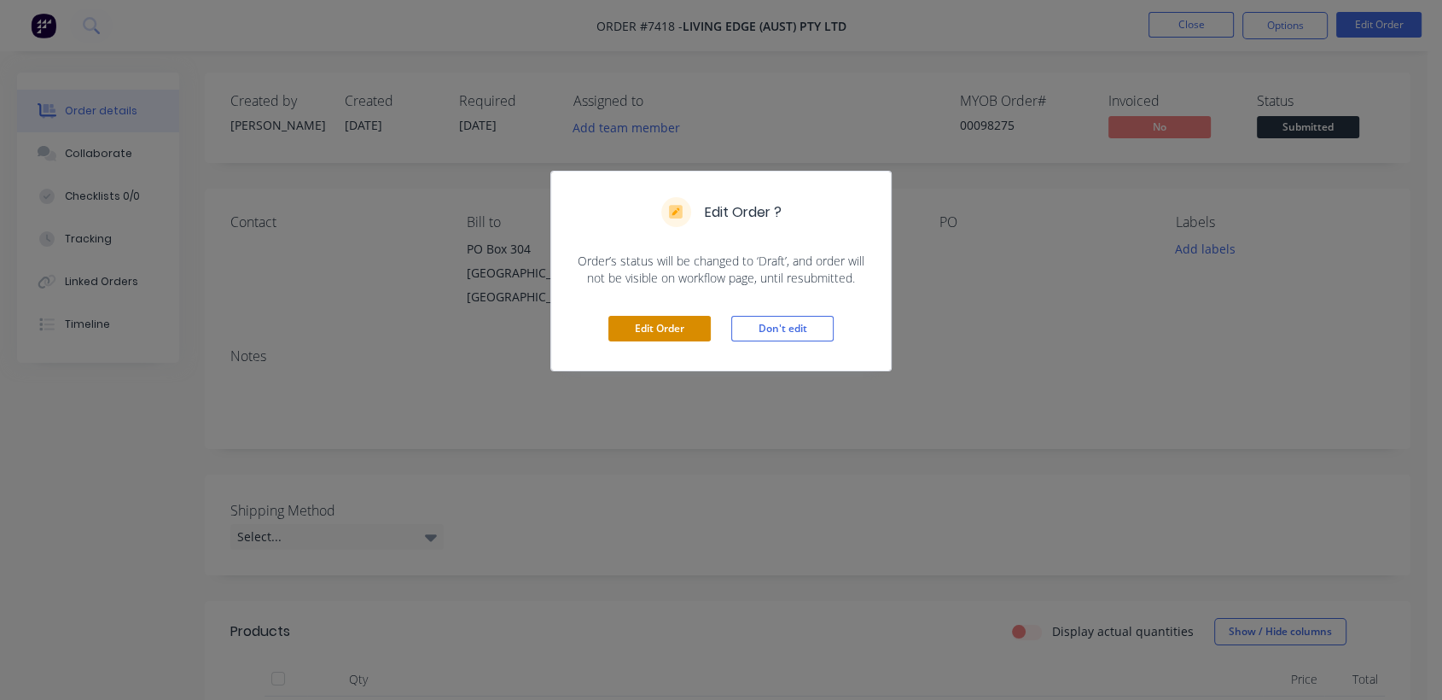
click at [665, 321] on button "Edit Order" at bounding box center [659, 329] width 102 height 26
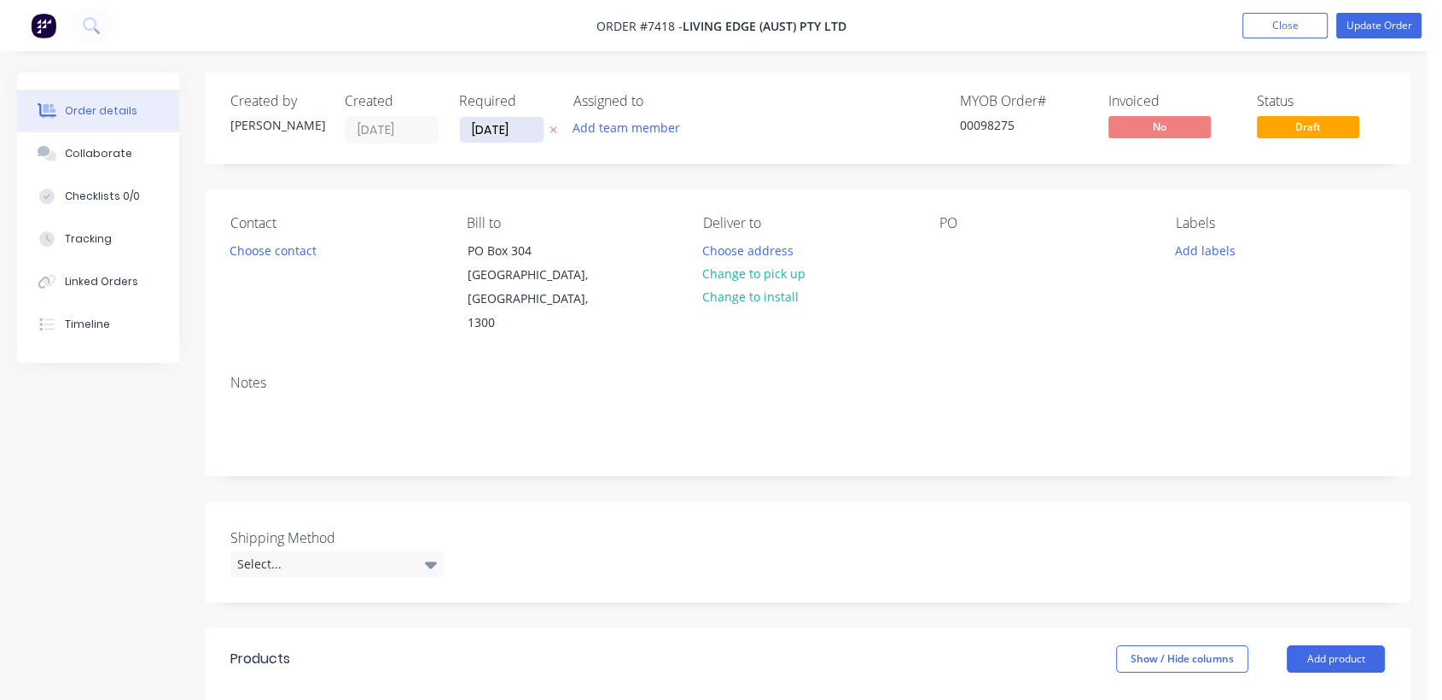
click at [526, 126] on input "[DATE]" at bounding box center [502, 130] width 84 height 26
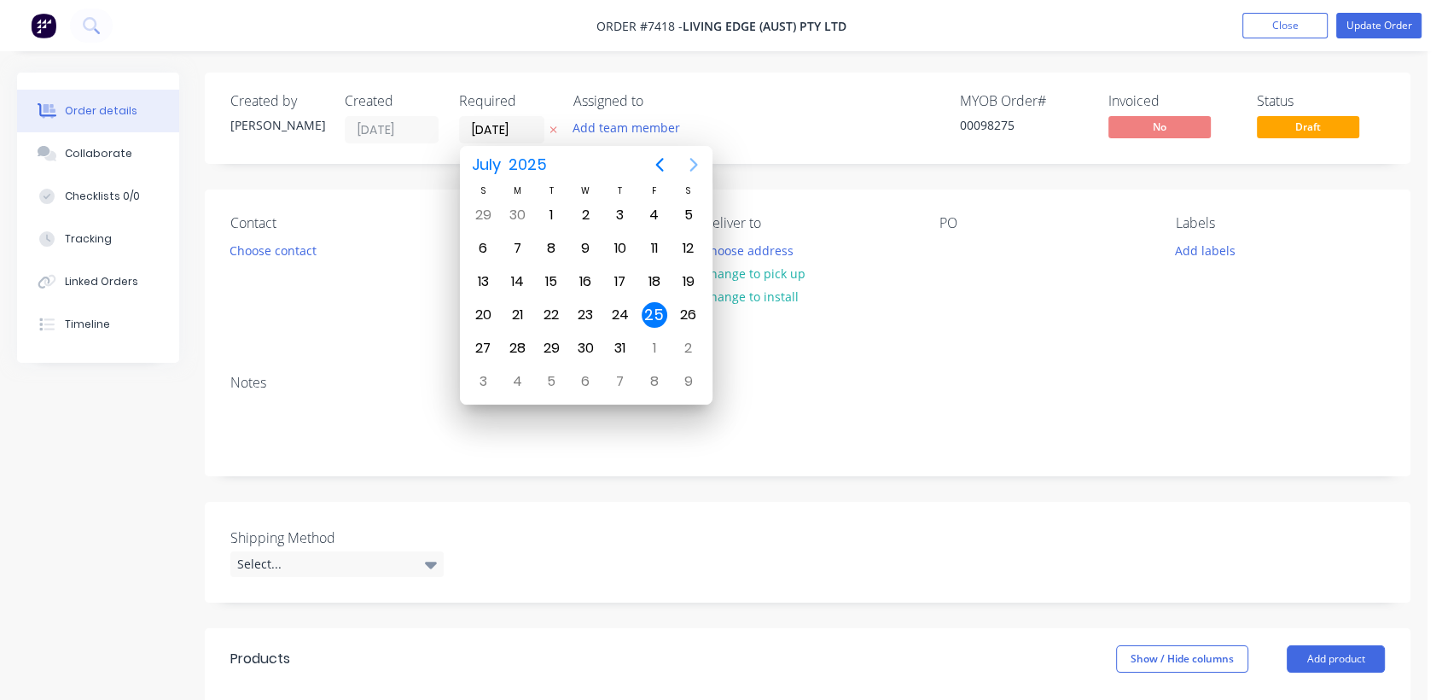
click at [693, 160] on icon "Next page" at bounding box center [693, 165] width 8 height 14
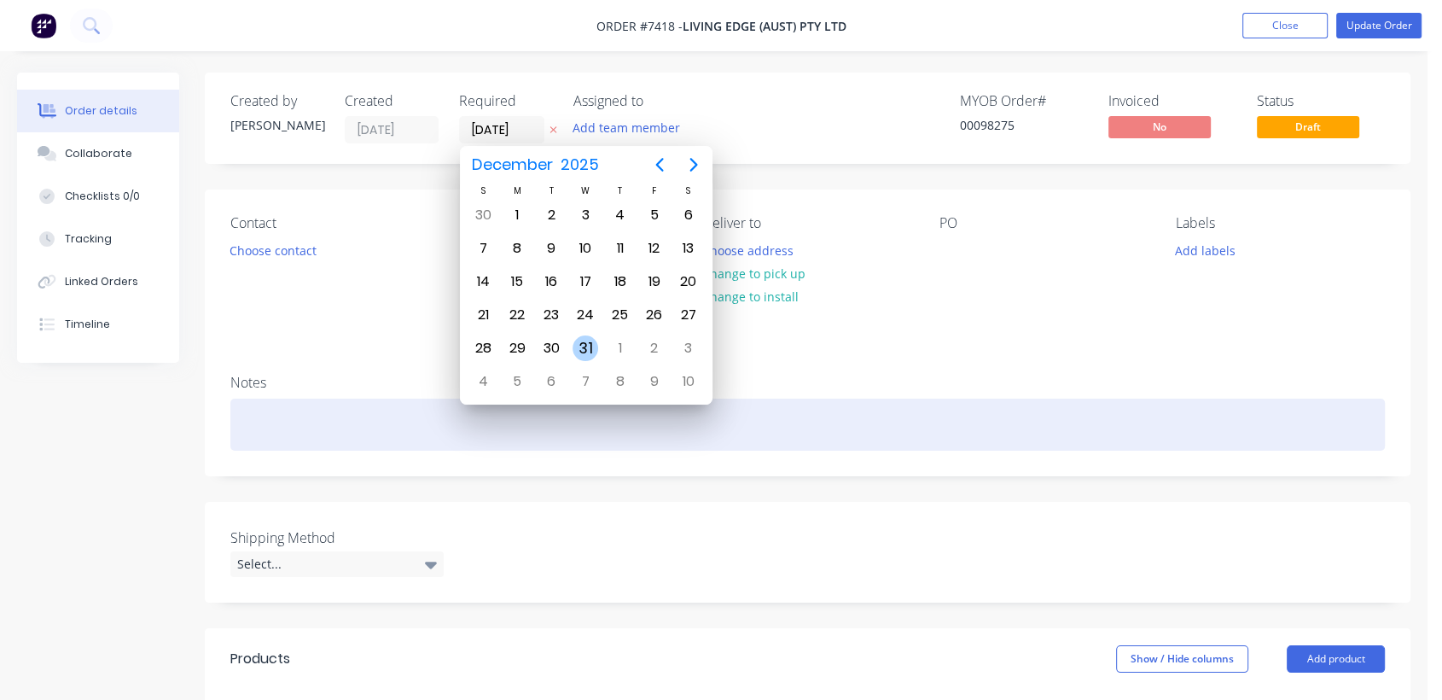
drag, startPoint x: 588, startPoint y: 338, endPoint x: 457, endPoint y: 376, distance: 136.9
click at [587, 338] on div "31" at bounding box center [586, 348] width 26 height 26
type input "[DATE]"
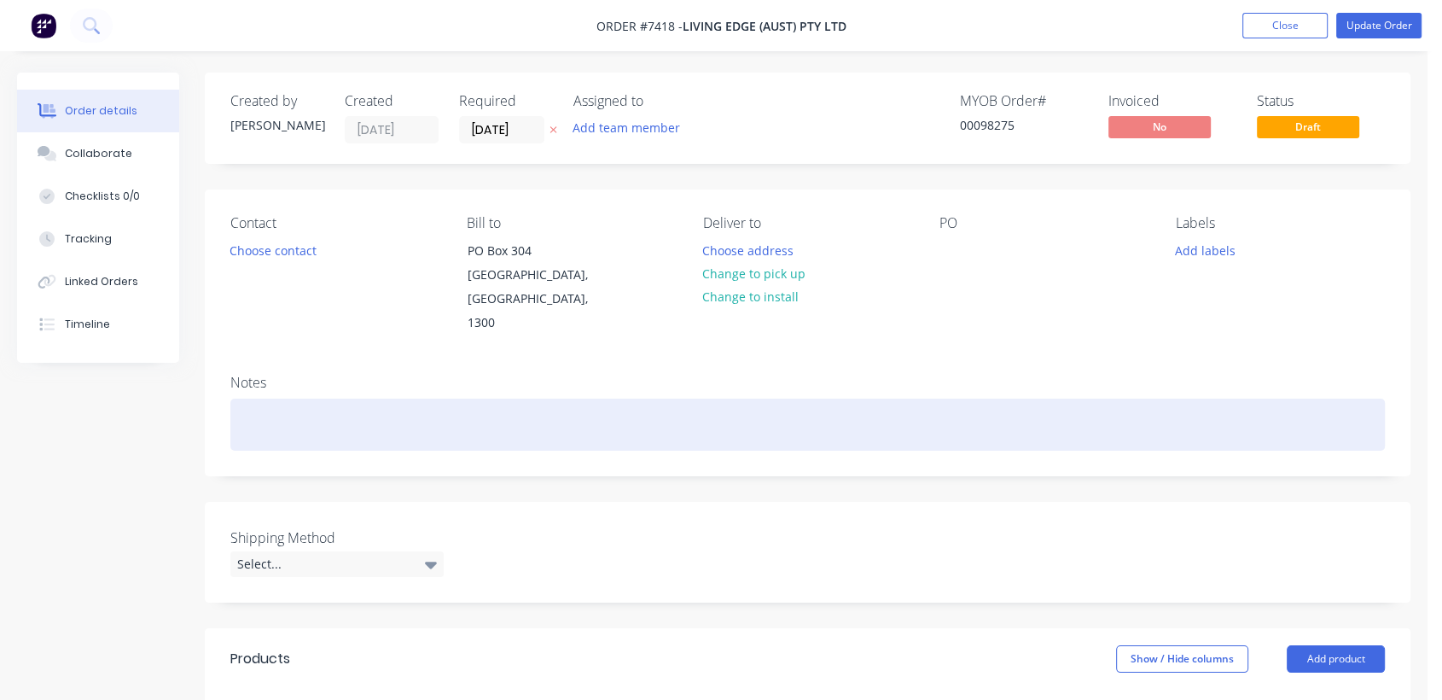
click at [300, 399] on div at bounding box center [807, 425] width 1155 height 52
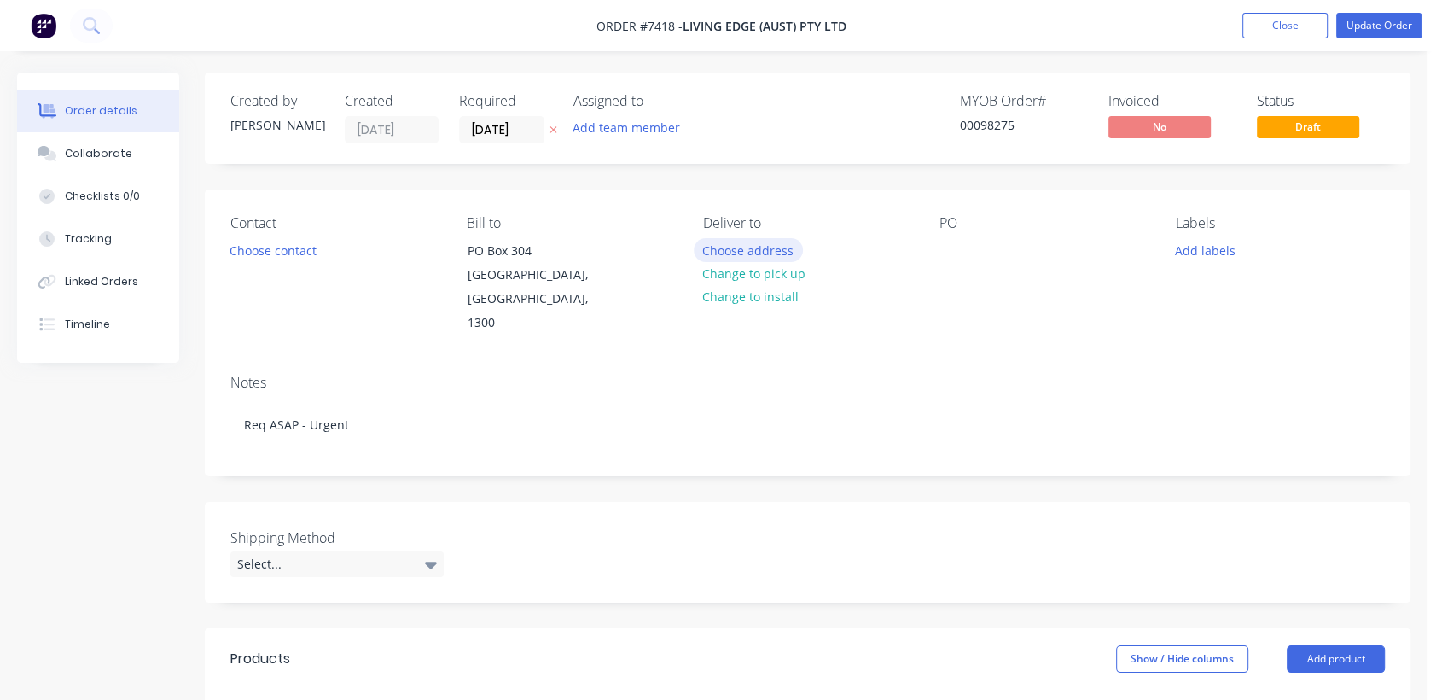
click at [751, 246] on button "Choose address" at bounding box center [748, 249] width 109 height 23
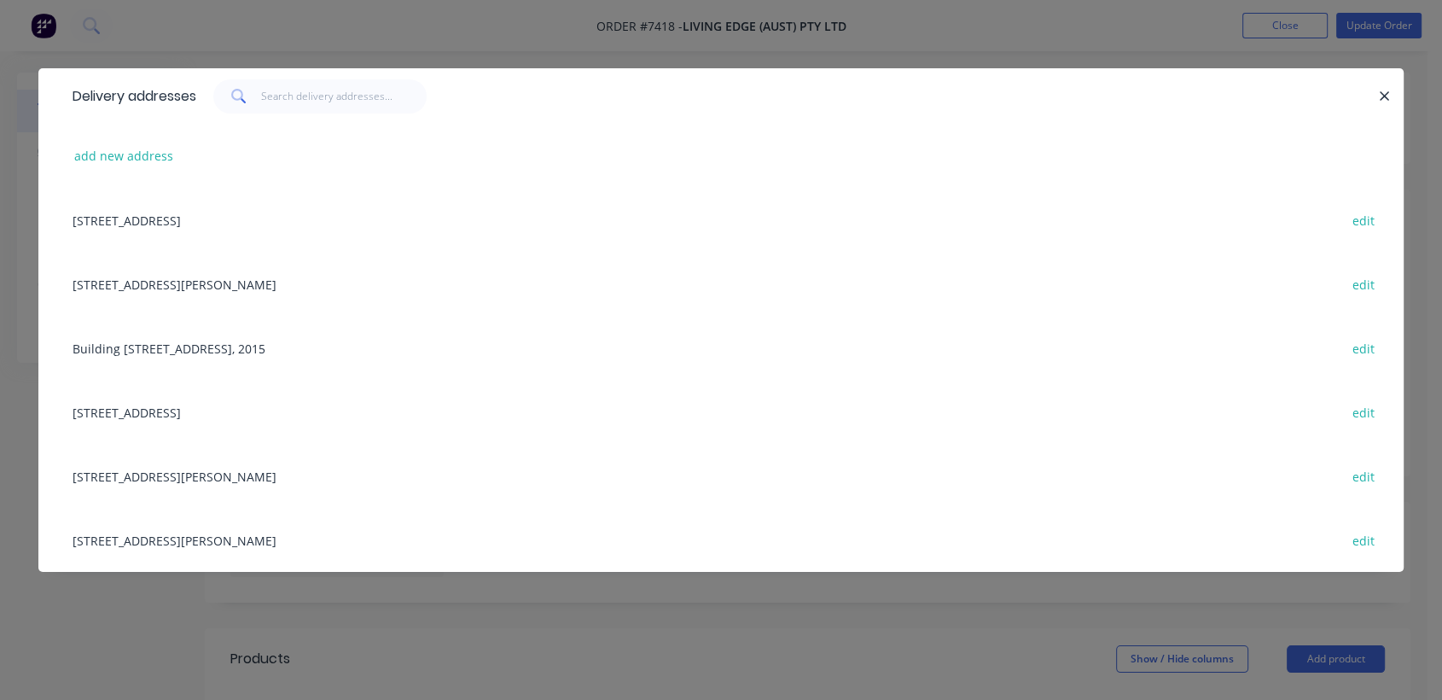
click at [204, 285] on div "Unit C, Warehouse [STREET_ADDRESS][PERSON_NAME] edit" at bounding box center [721, 284] width 1314 height 64
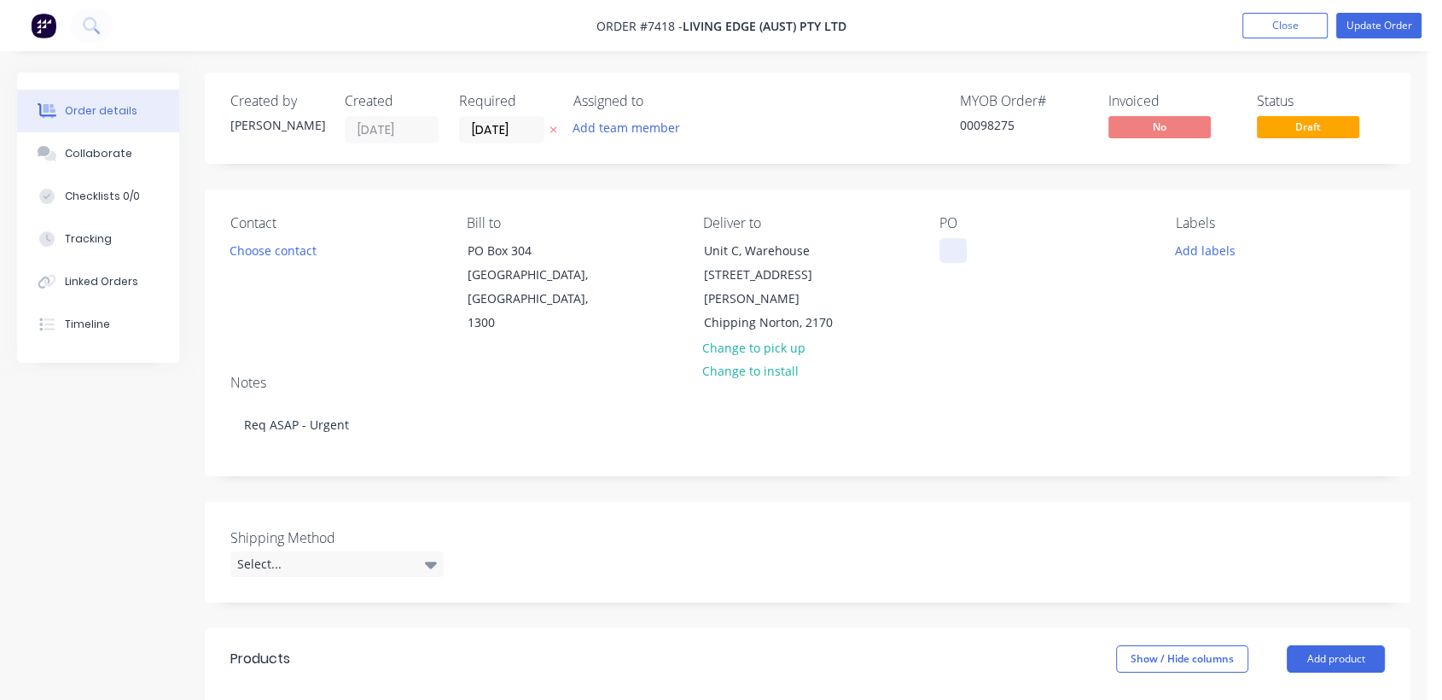
click at [948, 256] on div at bounding box center [953, 250] width 27 height 25
click at [387, 551] on div "Select..." at bounding box center [336, 564] width 213 height 26
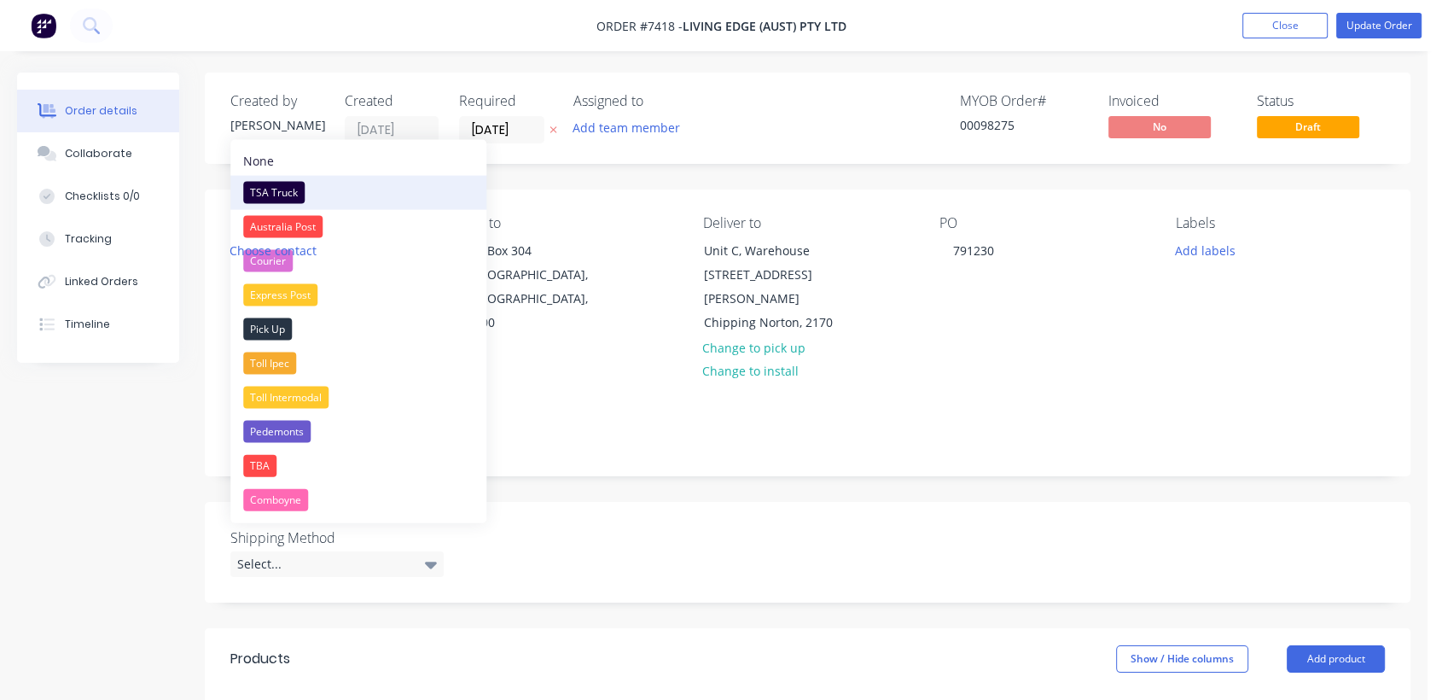
click at [288, 188] on div "TSA Truck" at bounding box center [273, 193] width 61 height 22
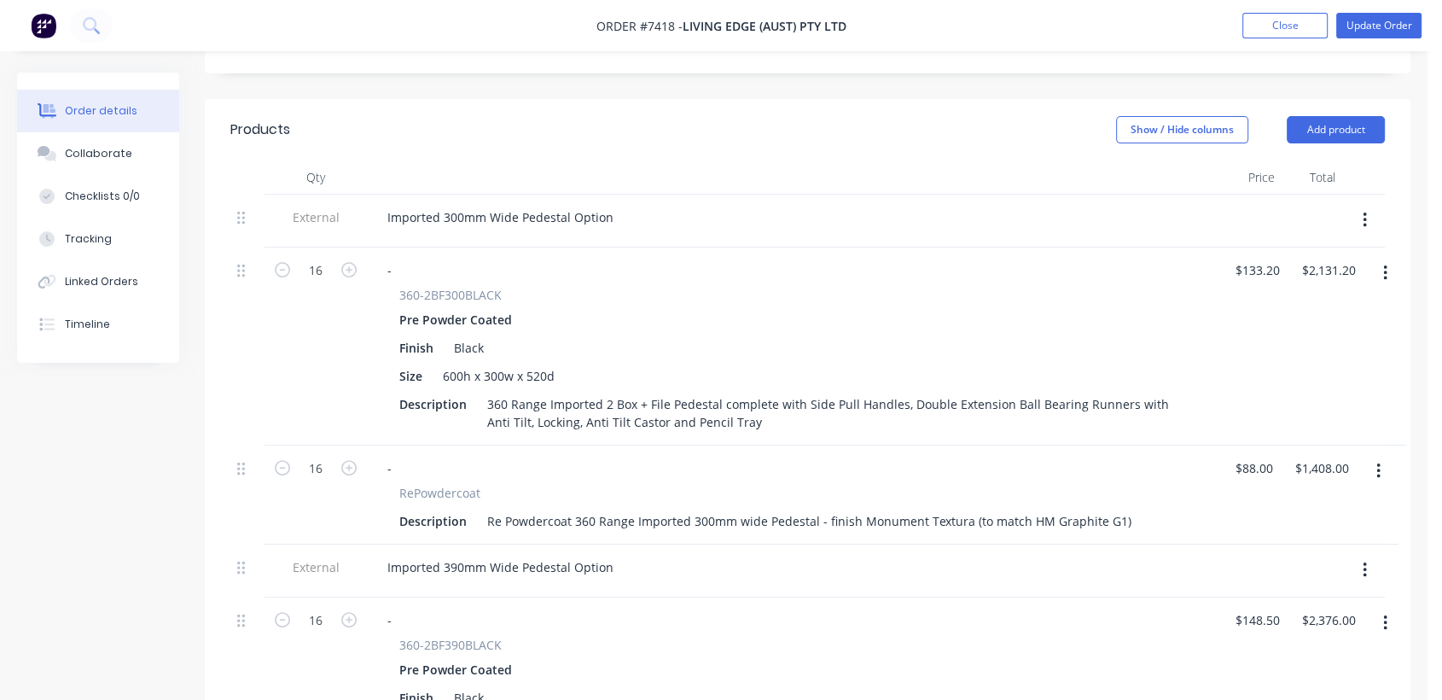
scroll to position [568, 0]
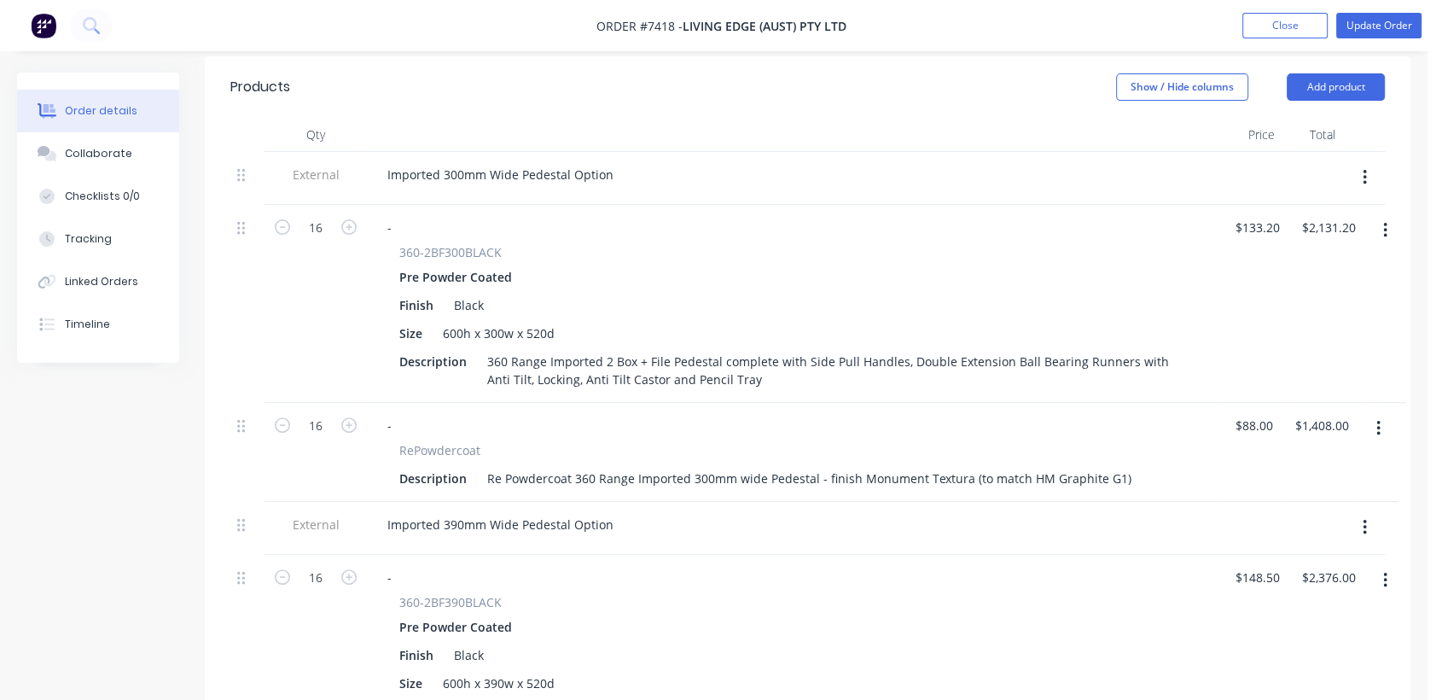
click at [1363, 168] on icon "button" at bounding box center [1365, 177] width 4 height 19
click at [1272, 244] on div "Delete" at bounding box center [1303, 256] width 131 height 25
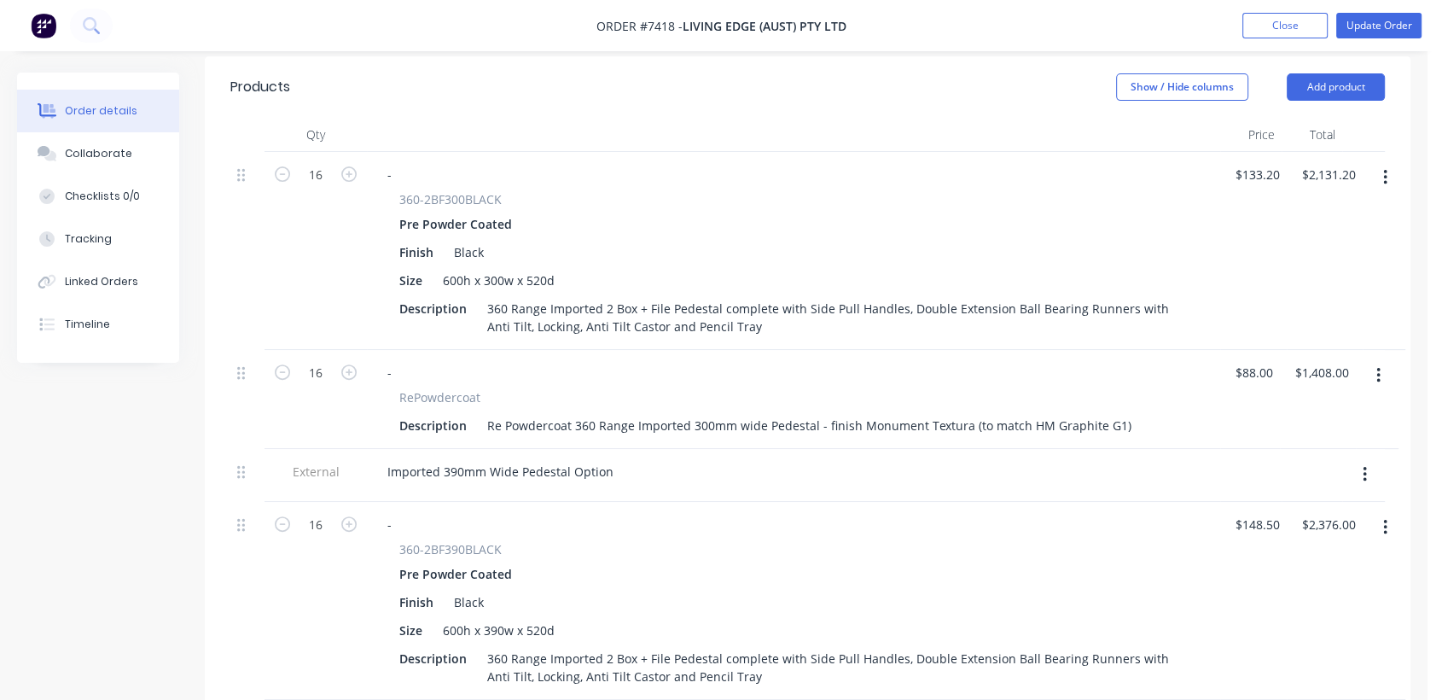
click at [1386, 170] on icon "button" at bounding box center [1384, 177] width 3 height 15
click at [1300, 312] on div "Delete" at bounding box center [1324, 324] width 131 height 25
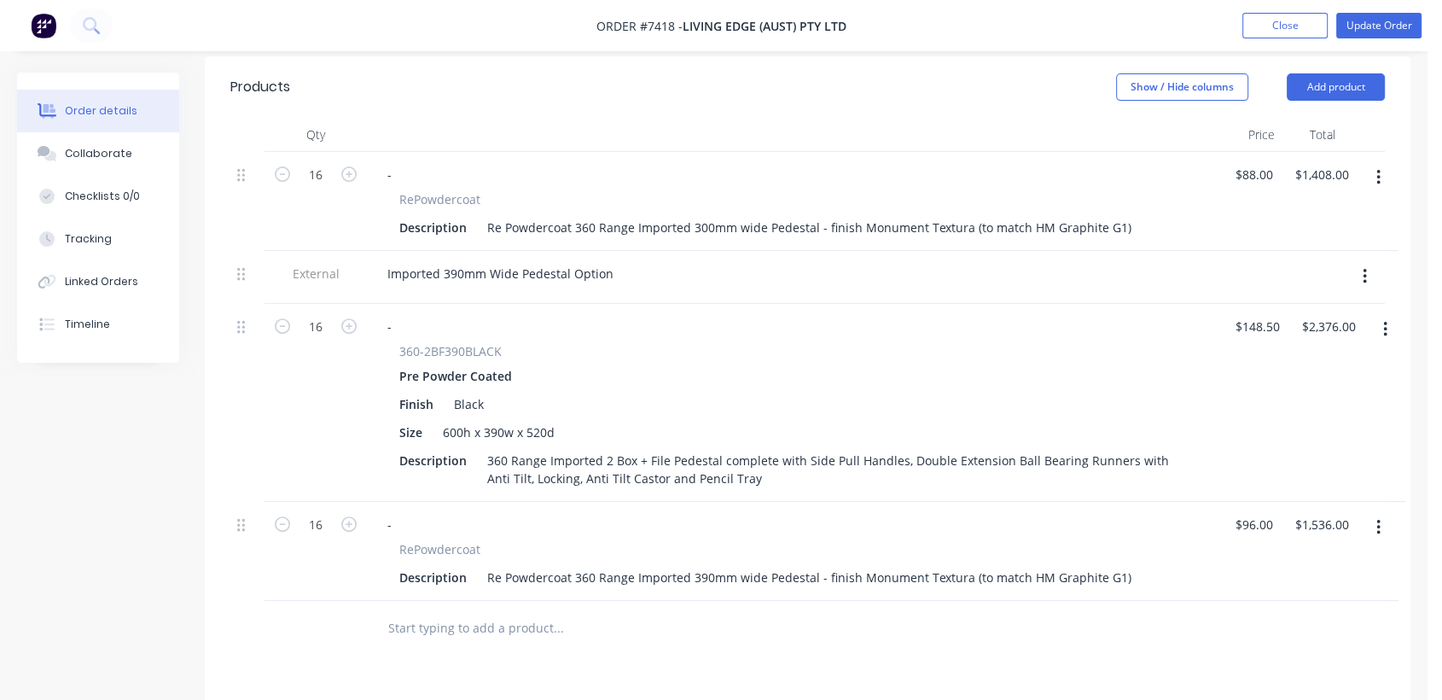
click at [1370, 162] on button "button" at bounding box center [1379, 177] width 40 height 31
click at [1299, 312] on div "Delete" at bounding box center [1317, 324] width 131 height 25
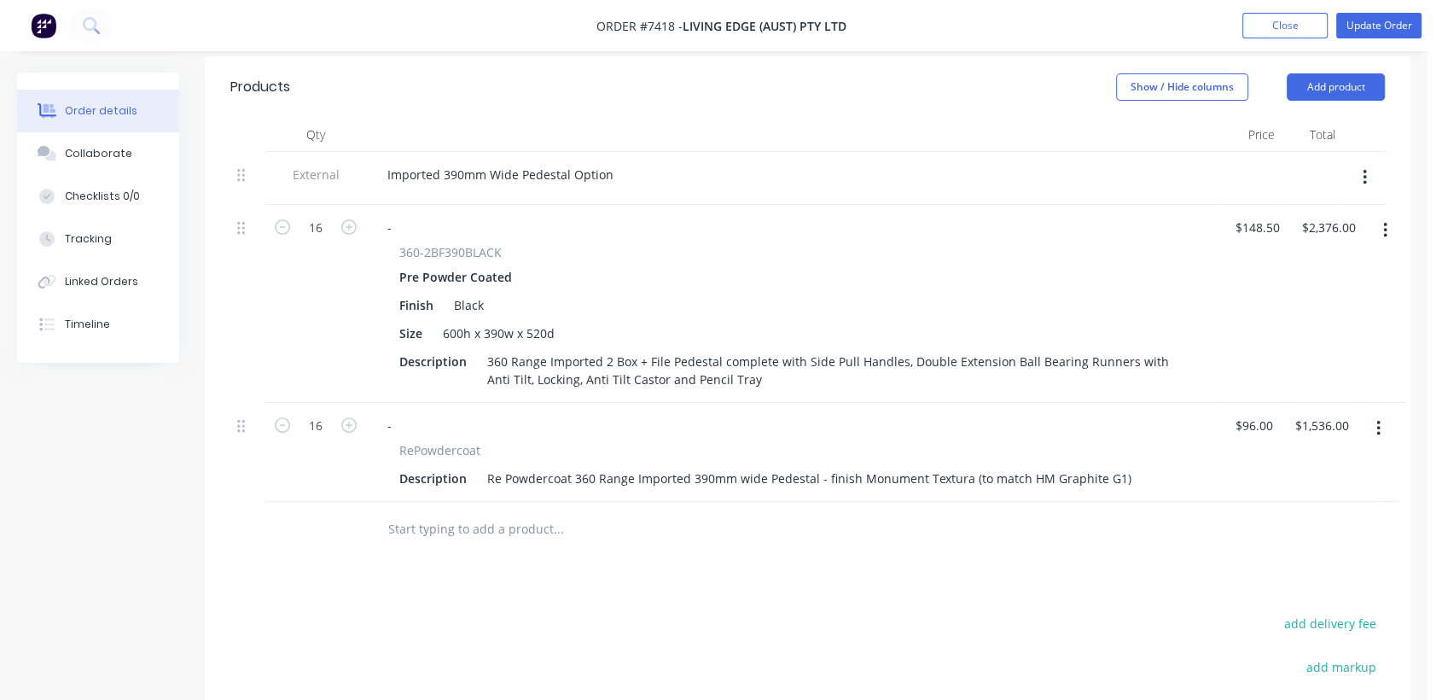
click at [1361, 162] on button "button" at bounding box center [1365, 177] width 40 height 31
click at [1288, 244] on div "Delete" at bounding box center [1303, 256] width 131 height 25
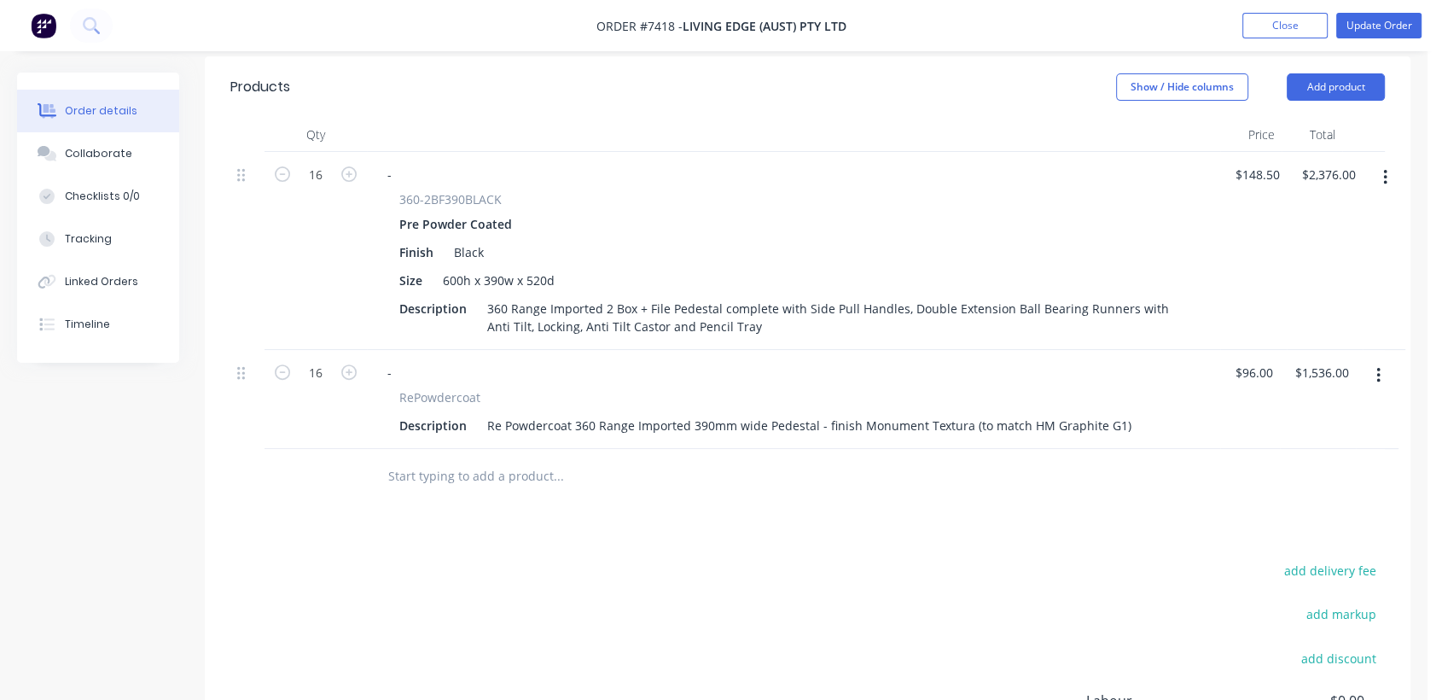
click at [1378, 366] on icon "button" at bounding box center [1378, 375] width 4 height 19
click at [1291, 510] on div "Delete" at bounding box center [1317, 522] width 131 height 25
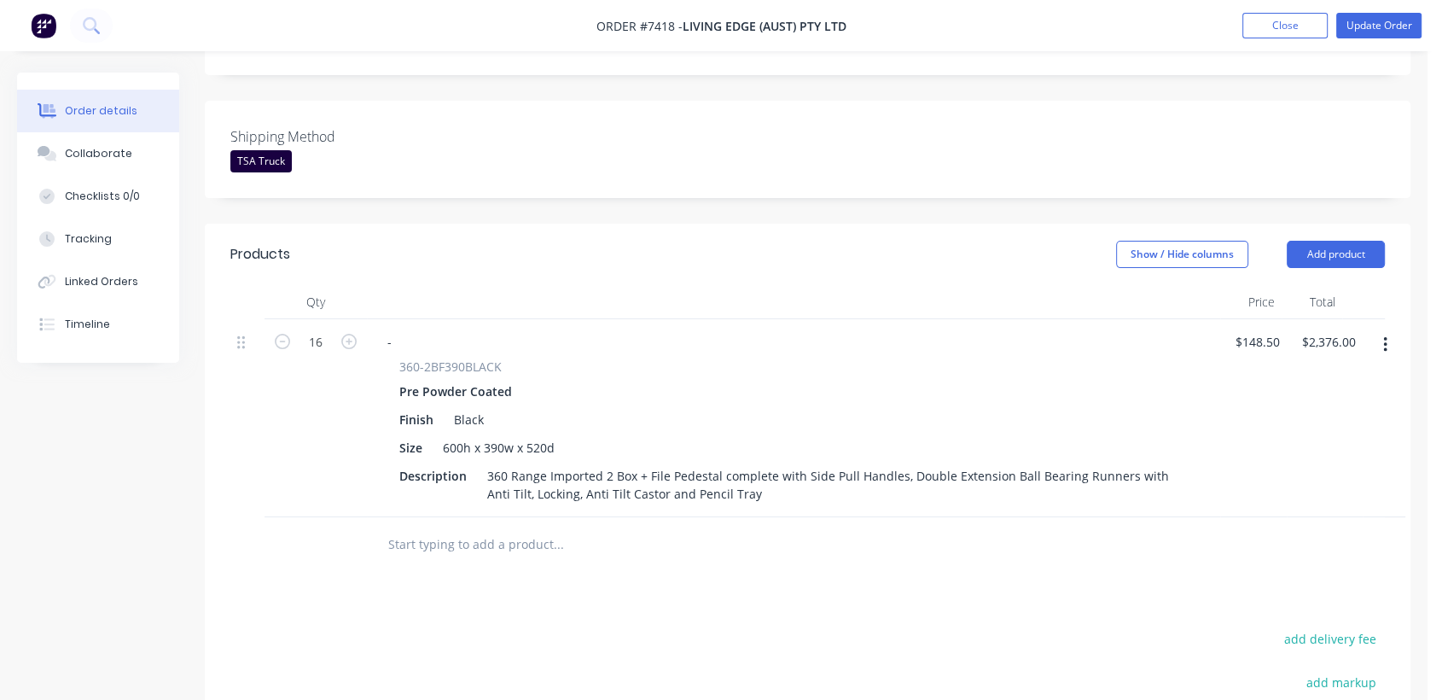
scroll to position [362, 0]
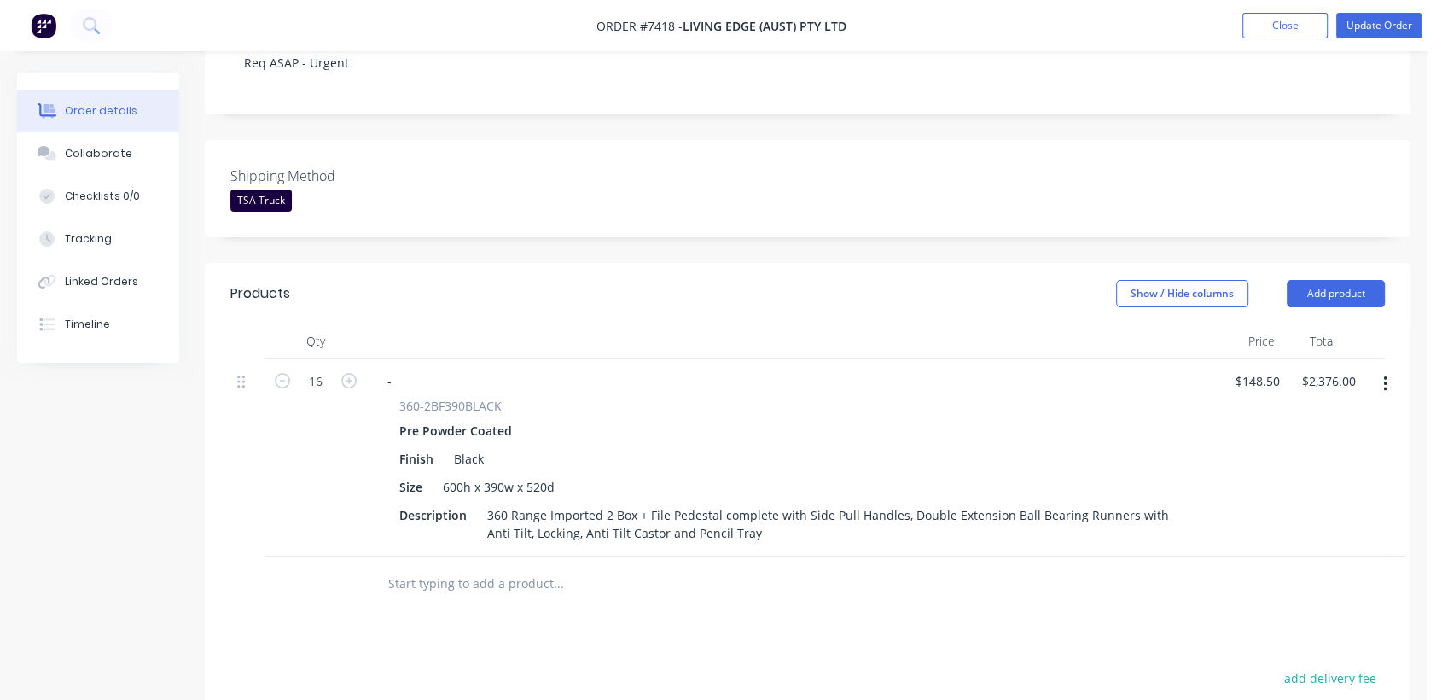
click at [544, 567] on input "text" at bounding box center [557, 584] width 341 height 34
type input "\"
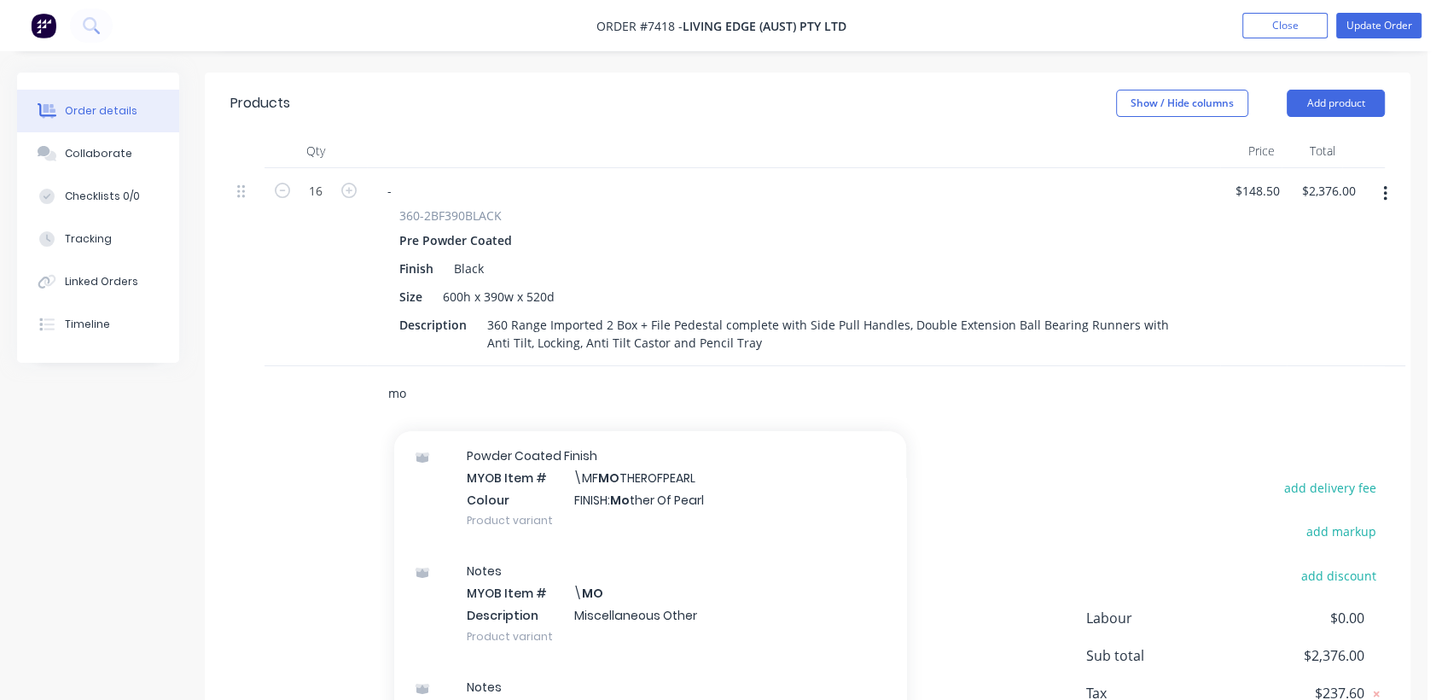
scroll to position [189, 0]
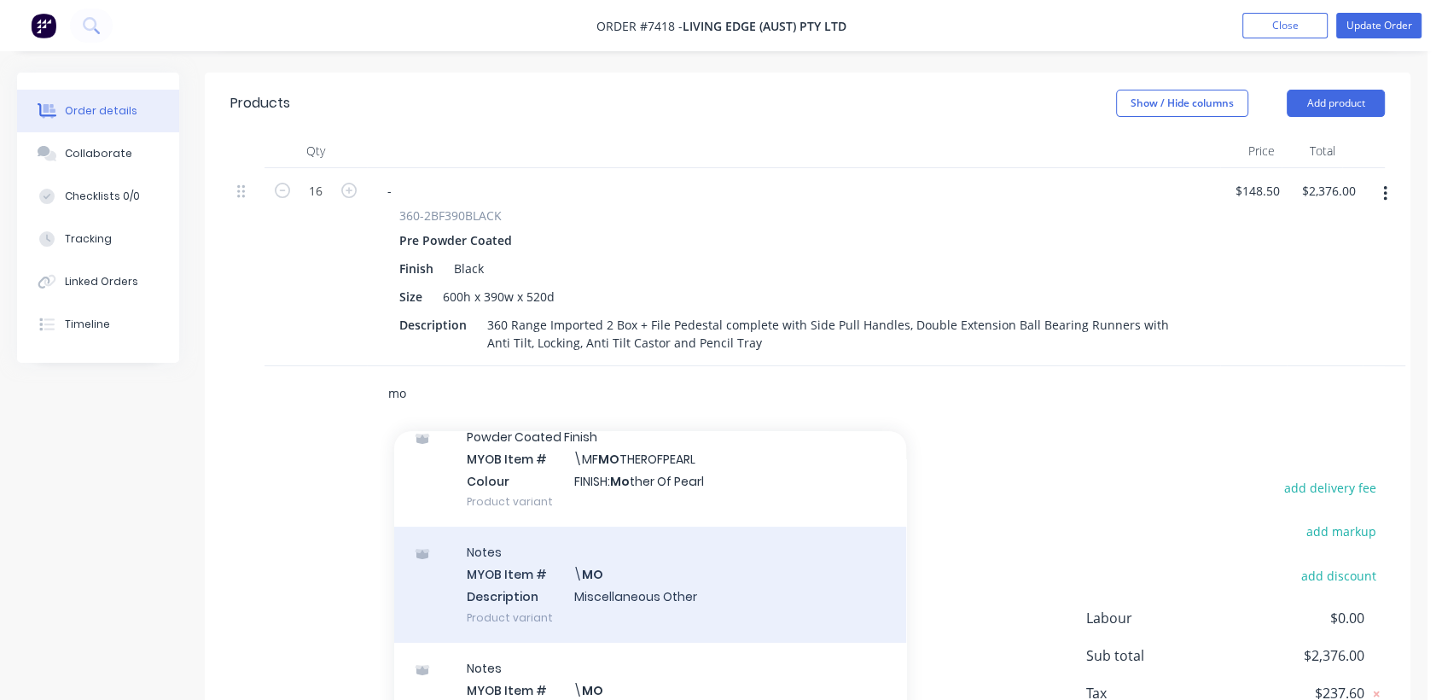
type input "mo"
click at [666, 553] on div "Notes MYOB Item # \ MO Description Miscellaneous Other Product variant" at bounding box center [650, 584] width 512 height 115
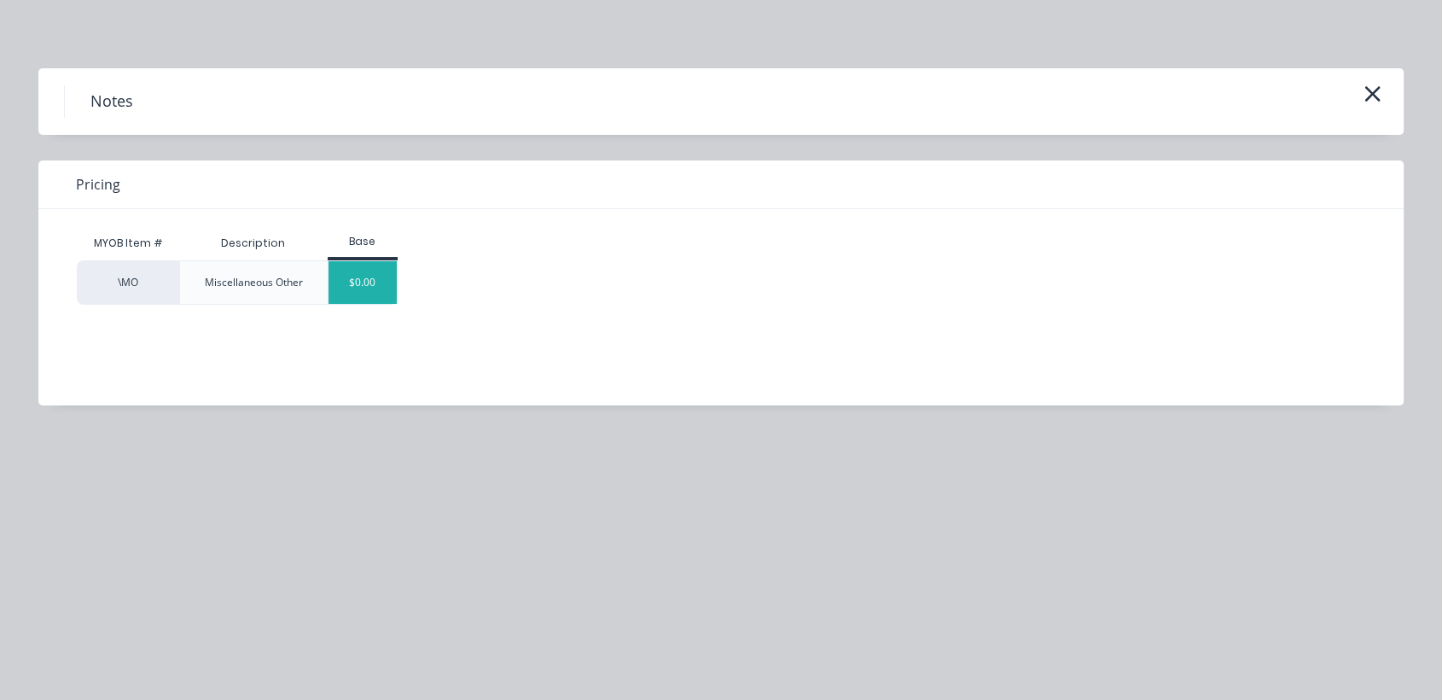
click at [388, 281] on div "$0.00" at bounding box center [363, 282] width 69 height 43
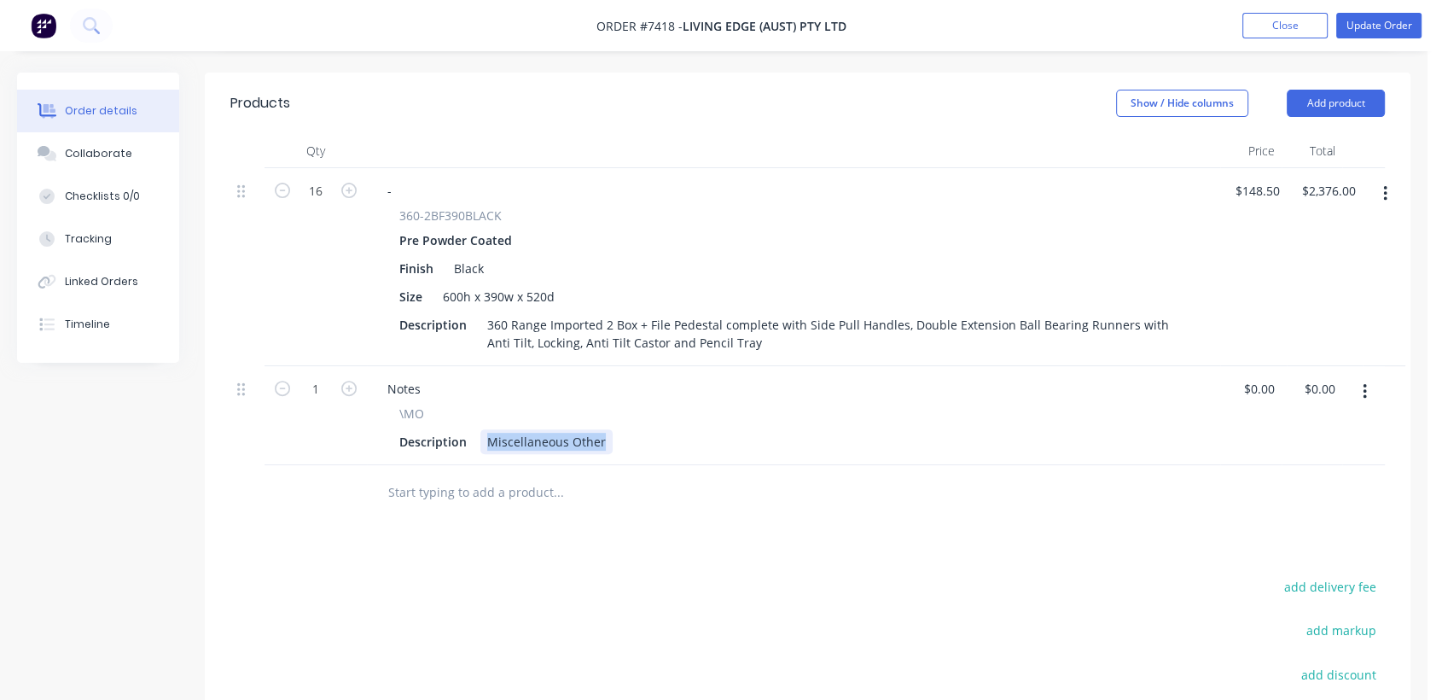
drag, startPoint x: 480, startPoint y: 412, endPoint x: 747, endPoint y: 439, distance: 267.6
click at [747, 439] on div "Qty Price Total 16 - 360-2BF390BLACK Pre Powder Coated Finish Black Size 600h x…" at bounding box center [808, 327] width 1206 height 387
type input "$0.00"
click at [132, 148] on button "Collaborate" at bounding box center [98, 153] width 162 height 43
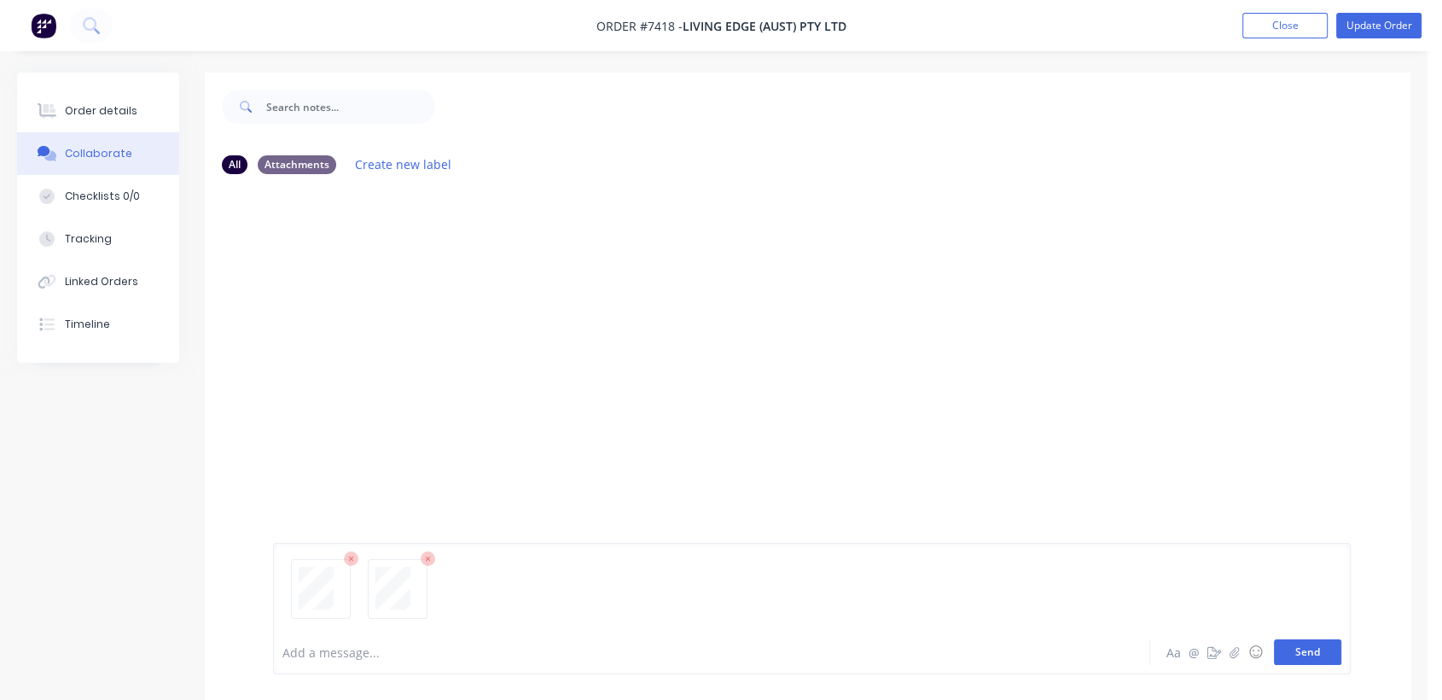
click at [1329, 644] on button "Send" at bounding box center [1307, 652] width 67 height 26
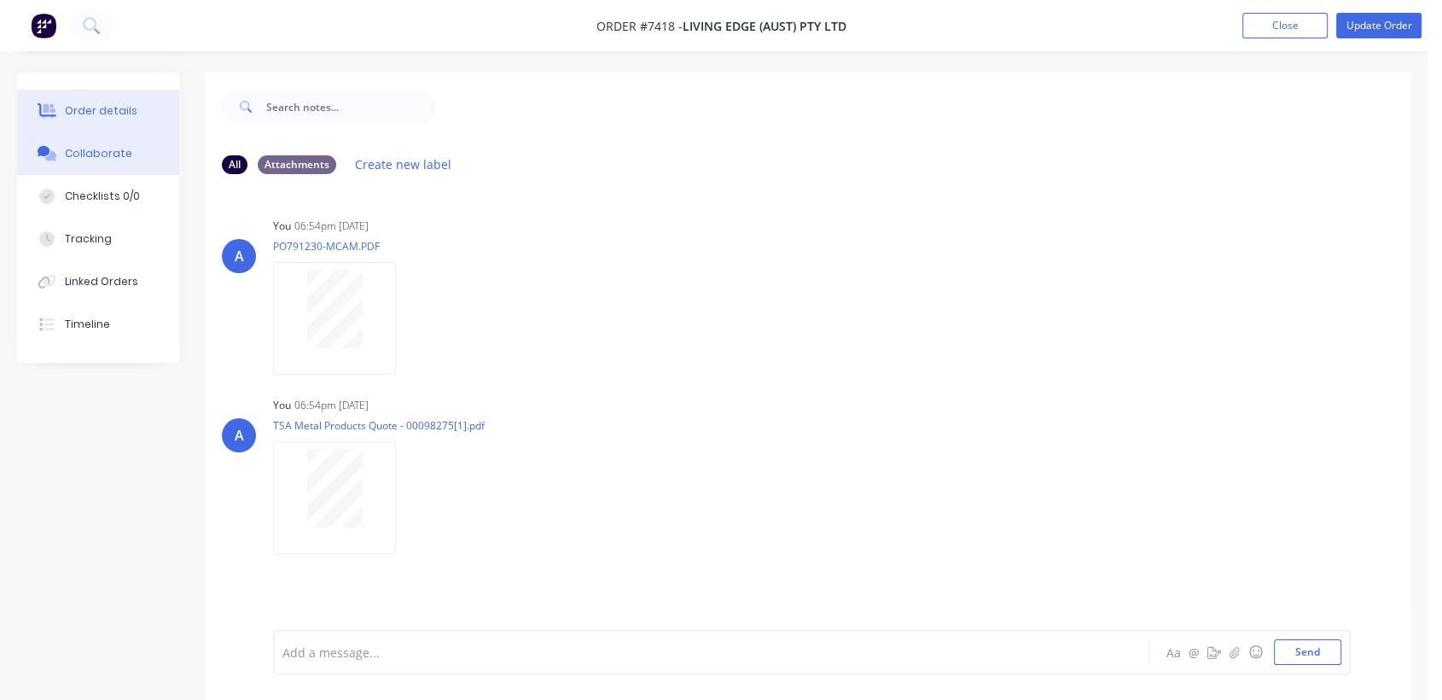
click at [116, 103] on div "Order details" at bounding box center [101, 110] width 73 height 15
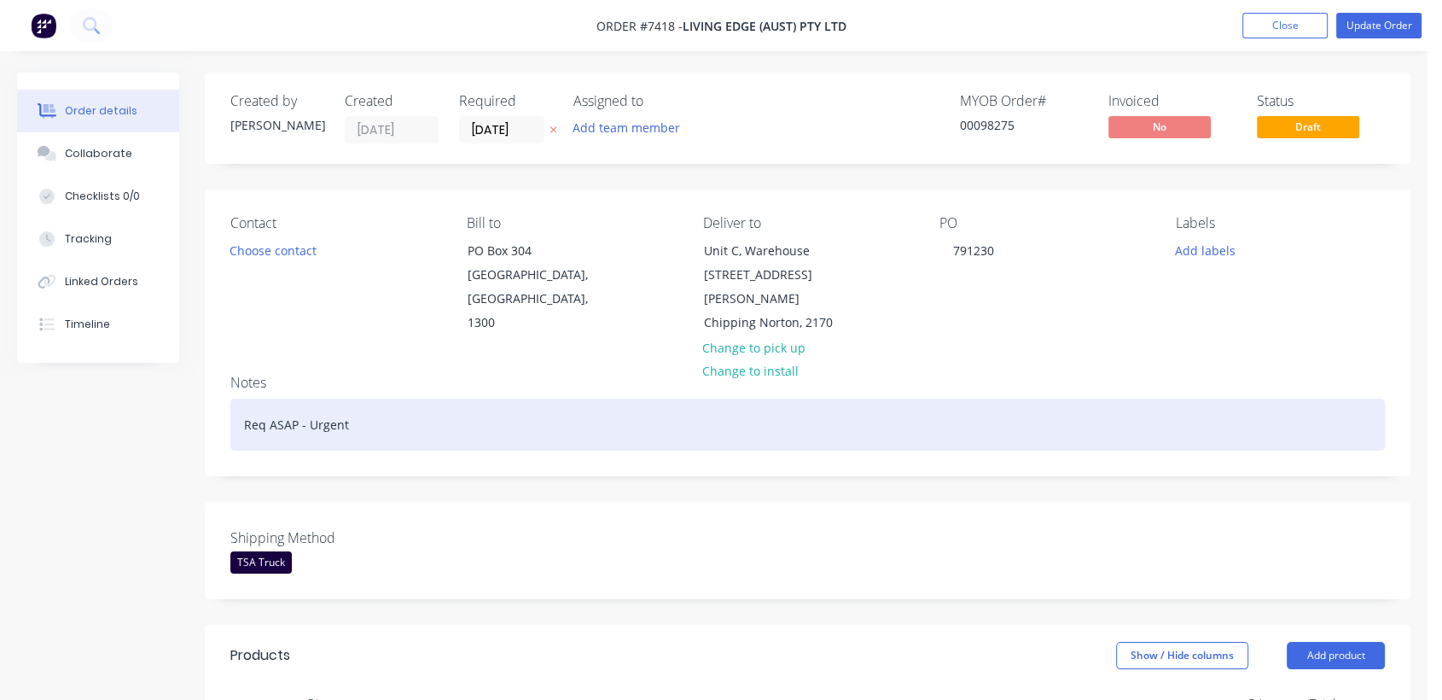
click at [365, 404] on div "Req ASAP - Urgent" at bounding box center [807, 425] width 1155 height 52
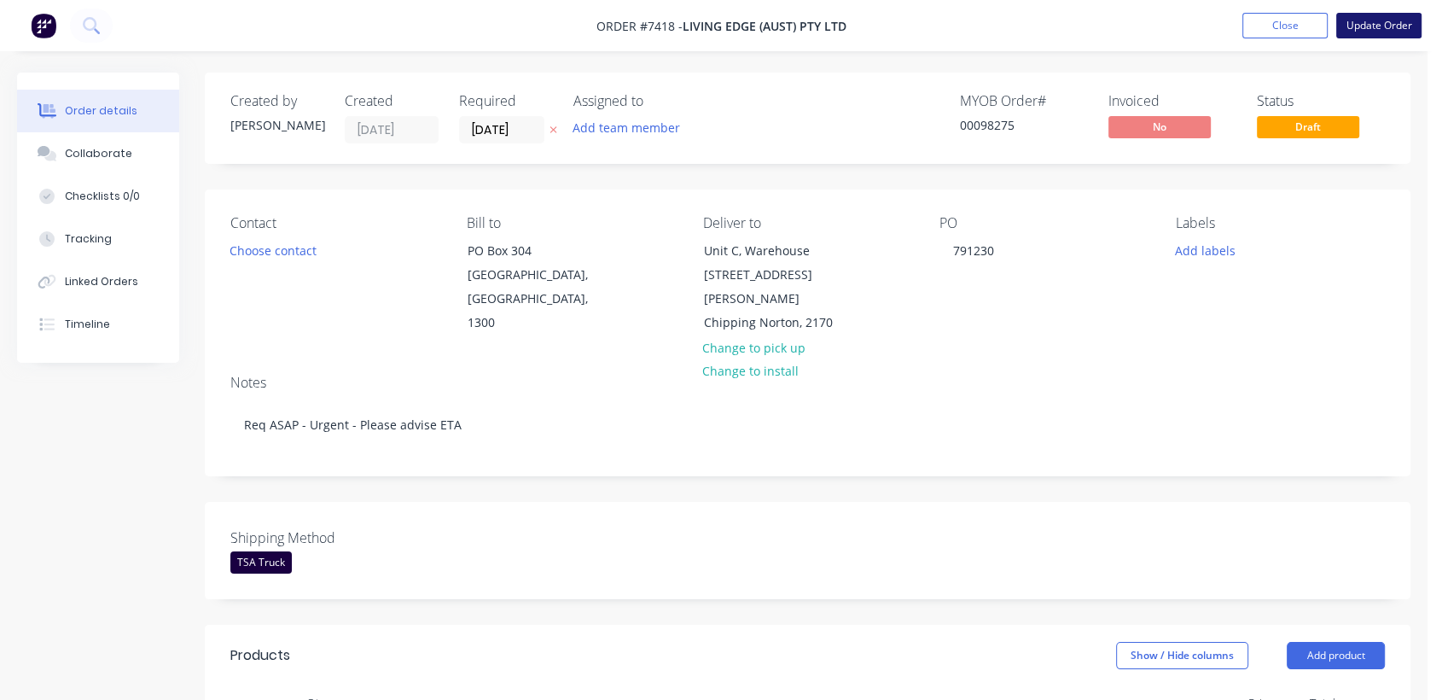
click at [1376, 26] on button "Update Order" at bounding box center [1378, 26] width 85 height 26
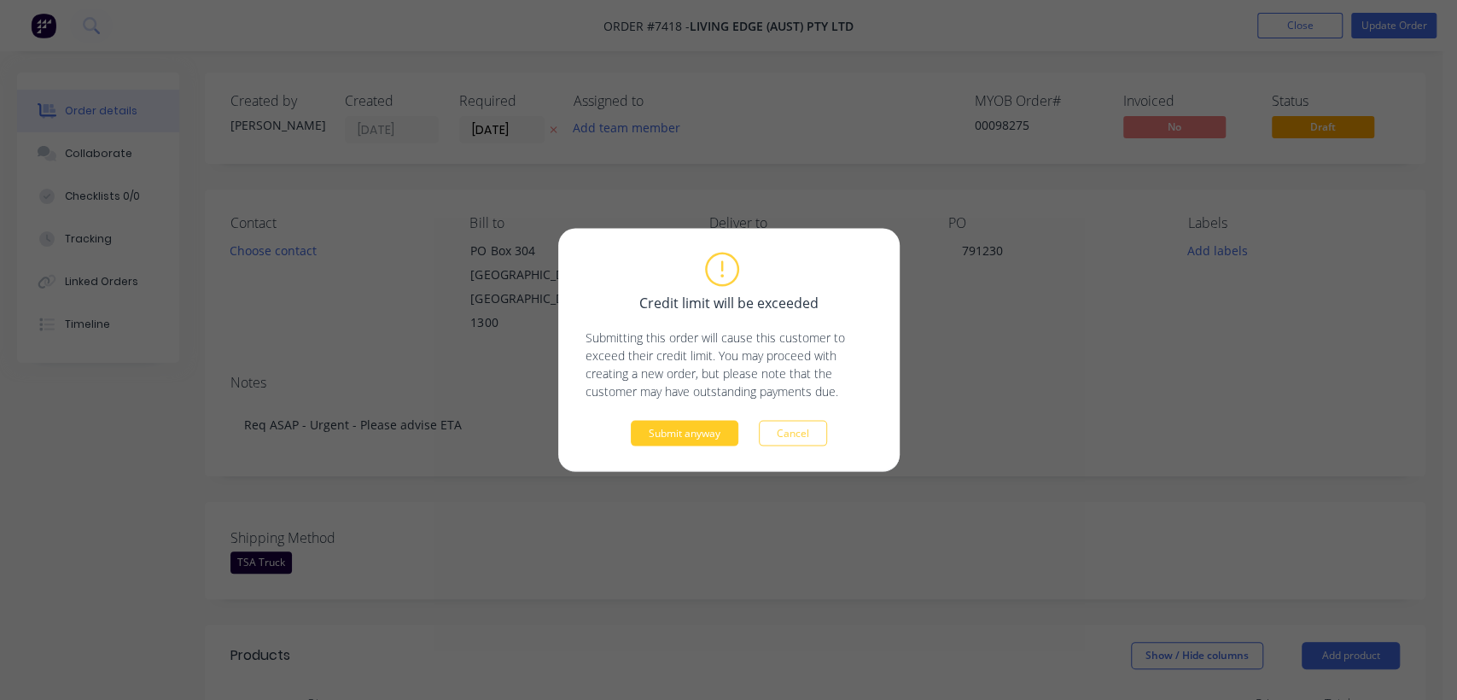
click at [699, 436] on button "Submit anyway" at bounding box center [685, 434] width 108 height 26
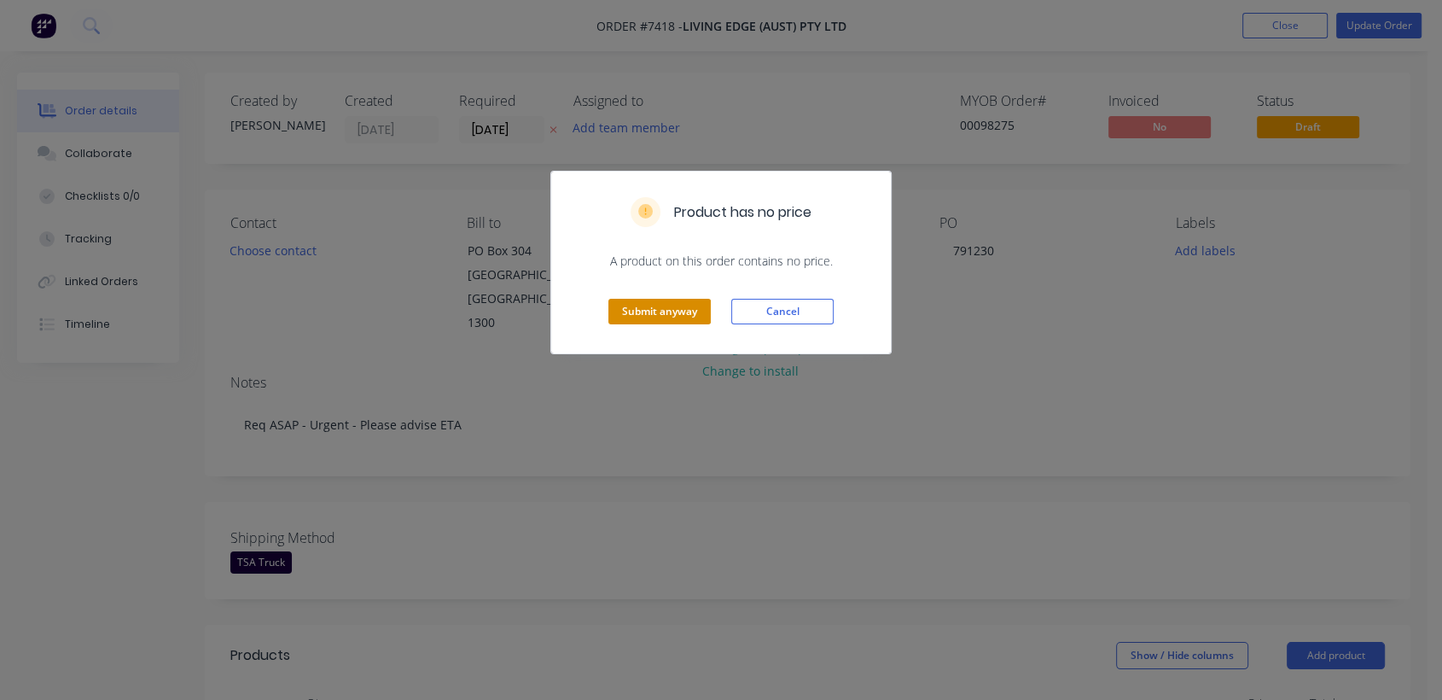
click at [661, 315] on button "Submit anyway" at bounding box center [659, 312] width 102 height 26
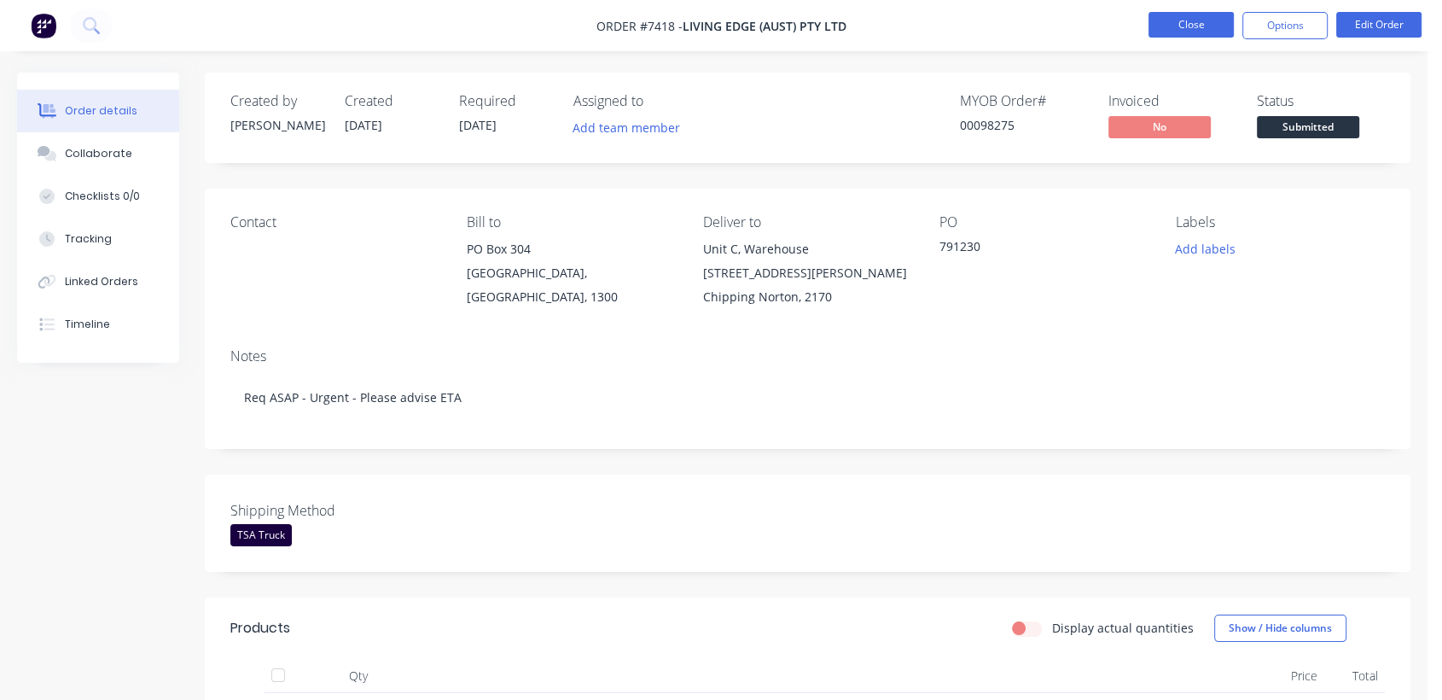
click at [1206, 21] on button "Close" at bounding box center [1191, 25] width 85 height 26
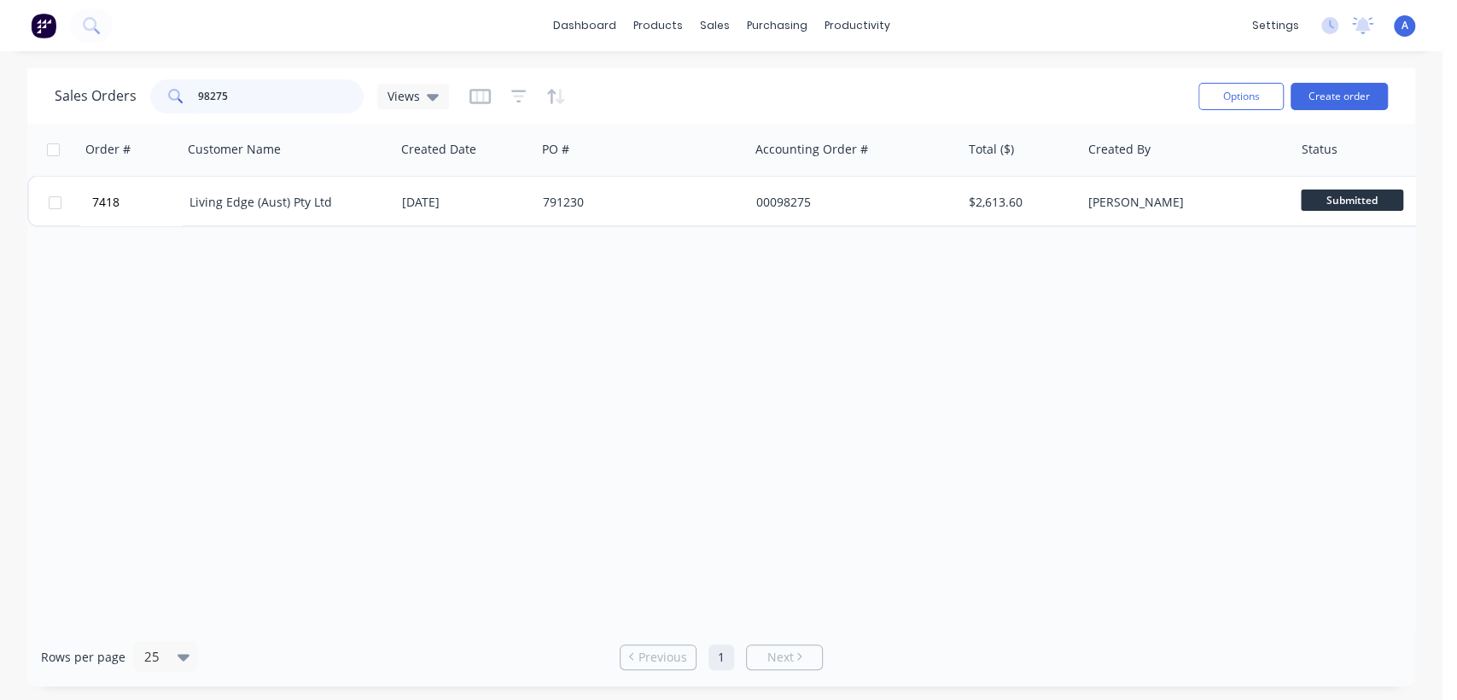
drag, startPoint x: 246, startPoint y: 97, endPoint x: 177, endPoint y: 98, distance: 68.3
click at [177, 98] on div "98275" at bounding box center [256, 96] width 213 height 34
type input "90538"
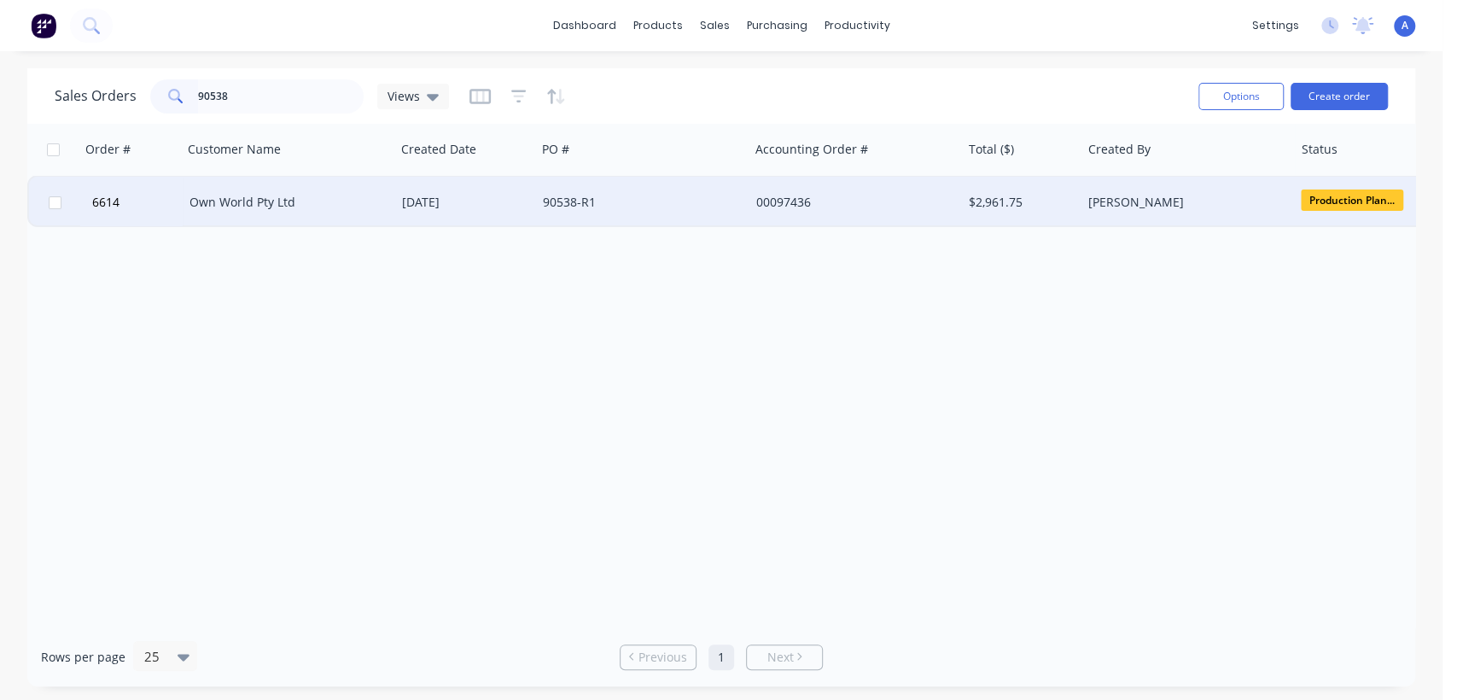
click at [598, 199] on div "90538-R1" at bounding box center [637, 202] width 189 height 17
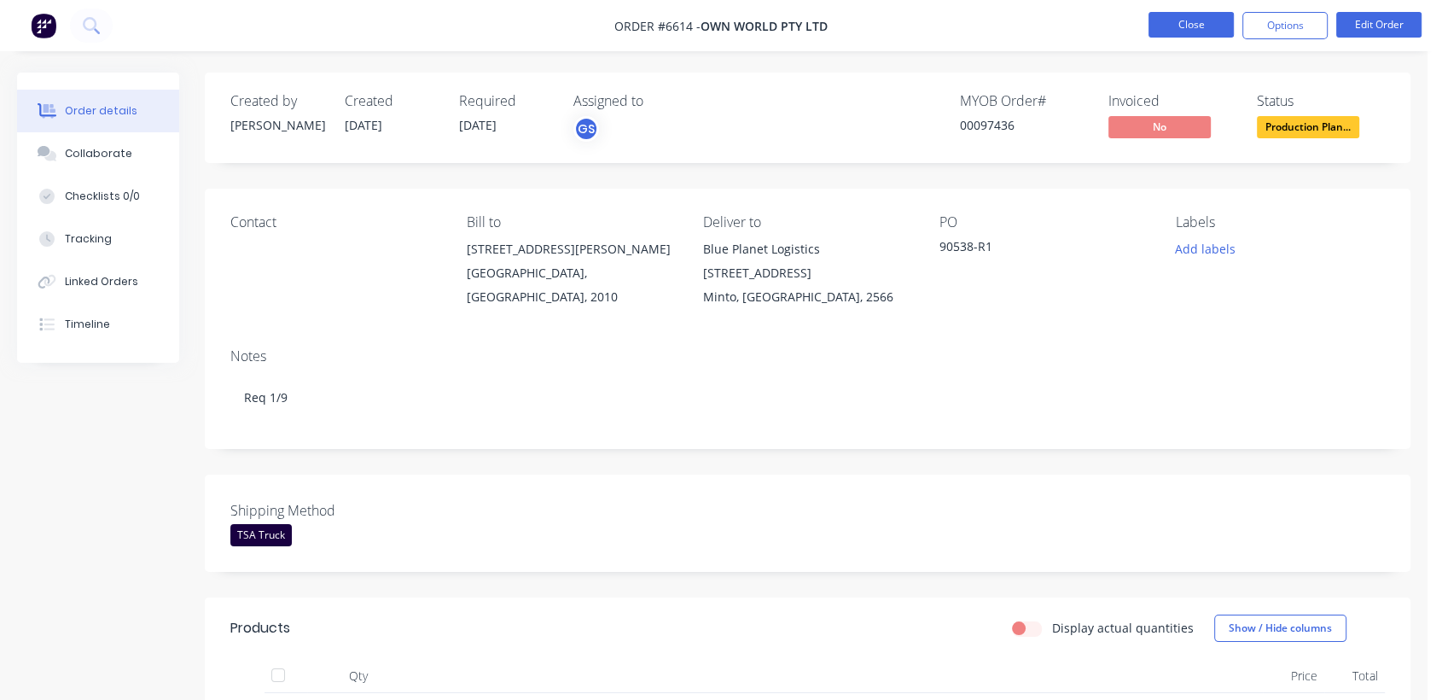
click at [1209, 18] on button "Close" at bounding box center [1191, 25] width 85 height 26
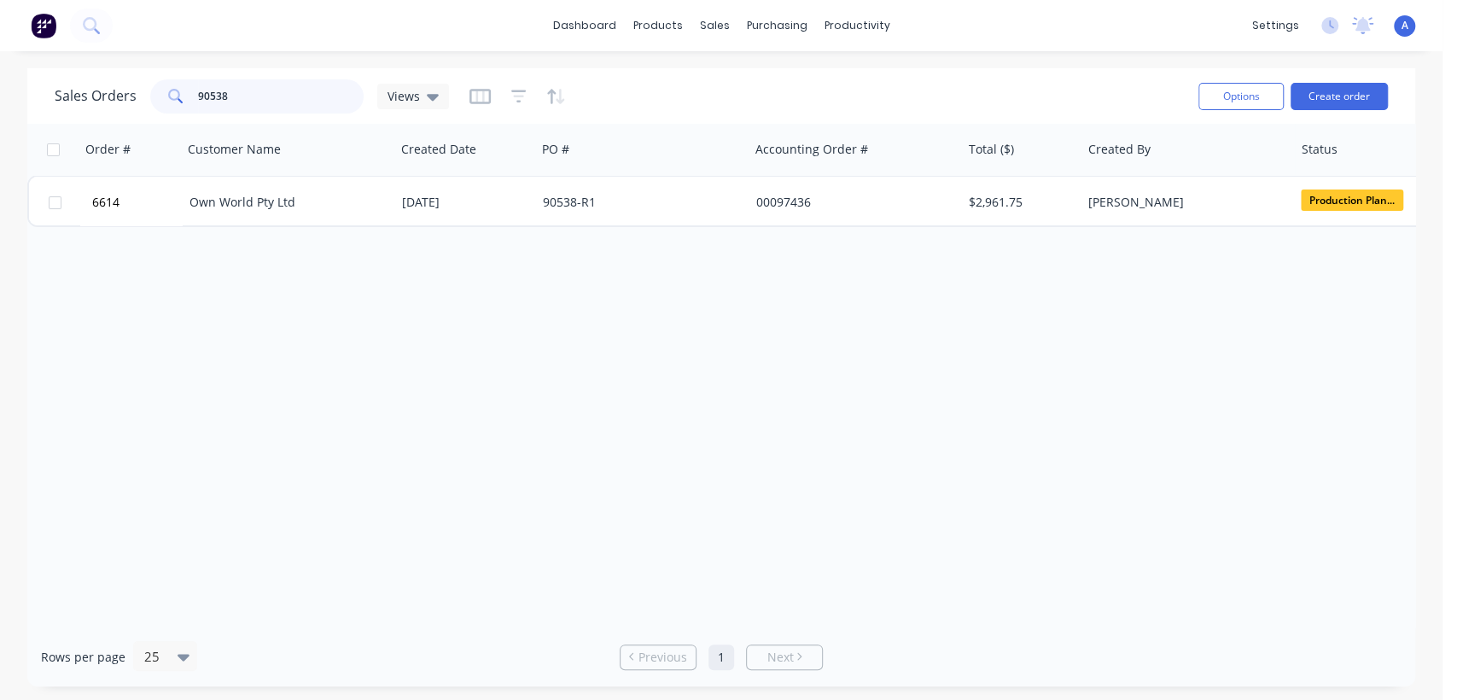
drag, startPoint x: 266, startPoint y: 97, endPoint x: 160, endPoint y: 85, distance: 107.3
click at [177, 89] on div "90538" at bounding box center [256, 96] width 213 height 34
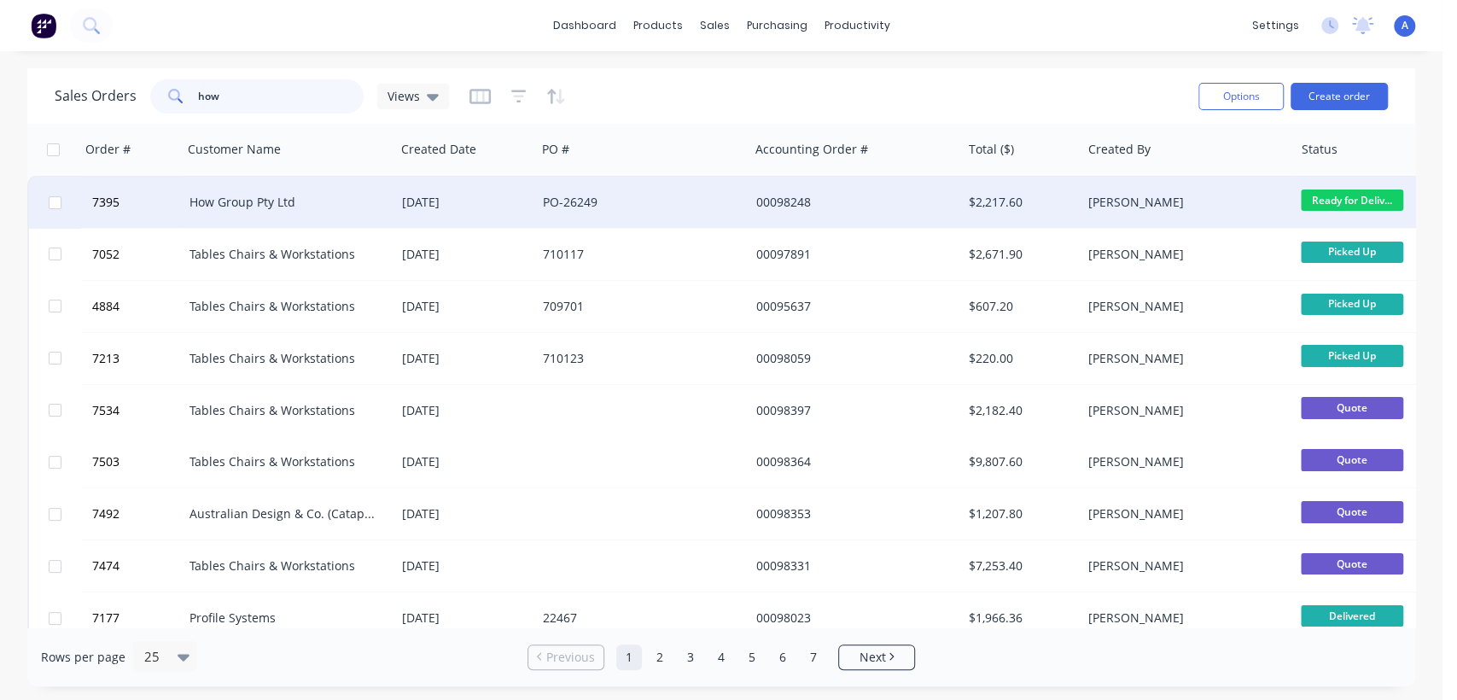
type input "how"
click at [649, 189] on div "PO-26249" at bounding box center [642, 202] width 212 height 51
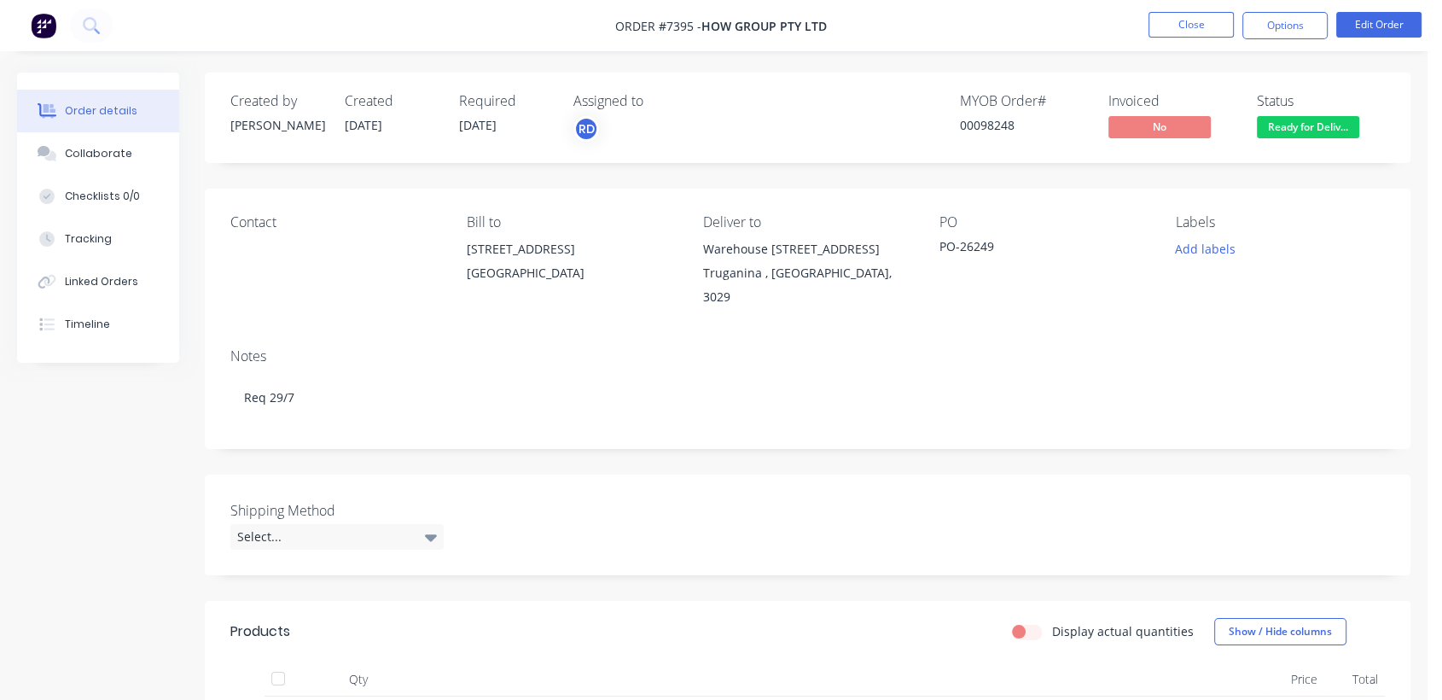
click at [1321, 296] on div "Contact [GEOGRAPHIC_DATA][STREET_ADDRESS] Deliver to Warehouse [STREET_ADDRESS]…" at bounding box center [808, 262] width 1206 height 146
click at [1204, 22] on button "Close" at bounding box center [1191, 25] width 85 height 26
